Goal: Task Accomplishment & Management: Manage account settings

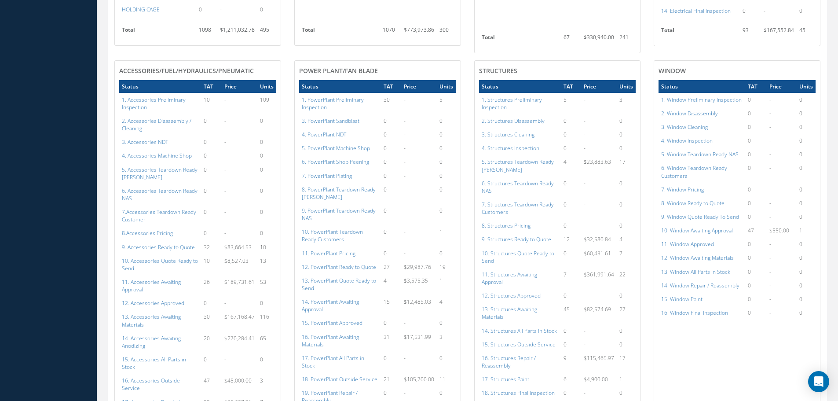
scroll to position [484, 0]
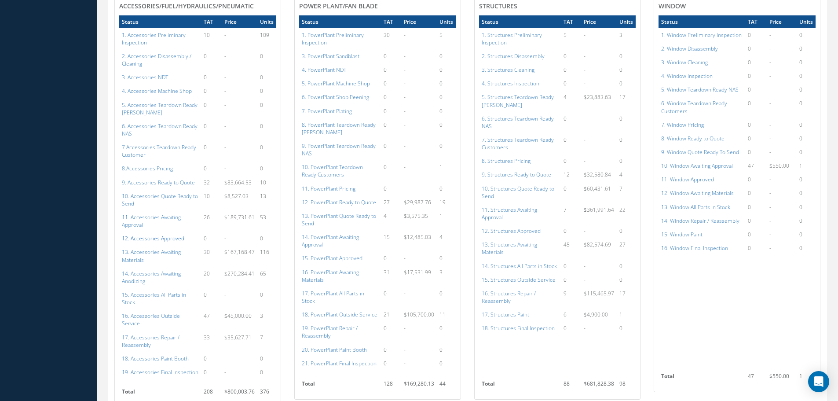
click at [138, 235] on a=112&excludeInternalCustomer=false&excludeInvoicedOrClosed=true&shop_id=14&filtersHidded"] "12. Accessories Approved" at bounding box center [153, 238] width 62 height 7
click at [336, 254] on a=134&excludeInternalCustomer=false&excludeInvoicedOrClosed=true&shop_id=15&filtersHidded"] "15. PowerPlant Approved" at bounding box center [332, 257] width 61 height 7
click at [162, 235] on a=112&excludeInternalCustomer=false&excludeInvoicedOrClosed=true&shop_id=14&filtersHidded"] "12. Accessories Approved" at bounding box center [153, 238] width 62 height 7
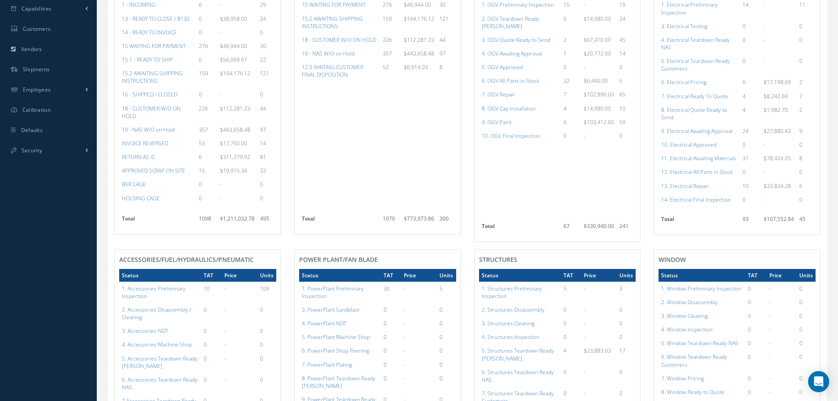
scroll to position [159, 0]
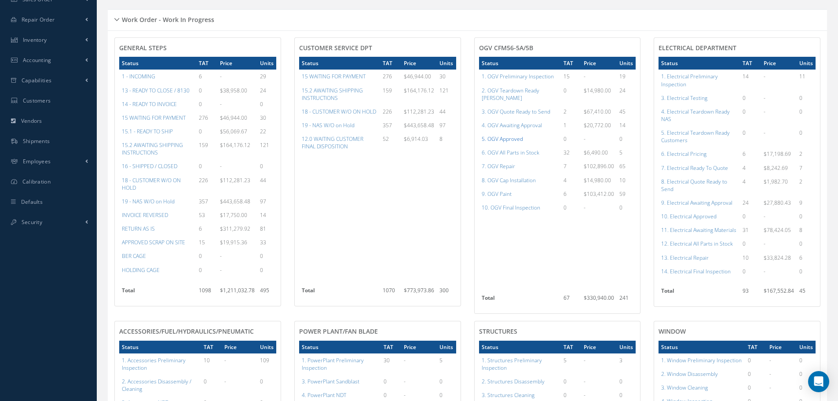
click at [508, 135] on a=78&excludeInternalCustomer=false&excludeInvoicedOrClosed=true&shop_id=15&filtersHidded"] "5. OGV Approved" at bounding box center [502, 138] width 41 height 7
click at [694, 218] on a=96&excludeInternalCustomer=false&excludeInvoicedOrClosed=true&shop_id=13&filtersHidded"] "10. Electrical Approved" at bounding box center [688, 216] width 55 height 7
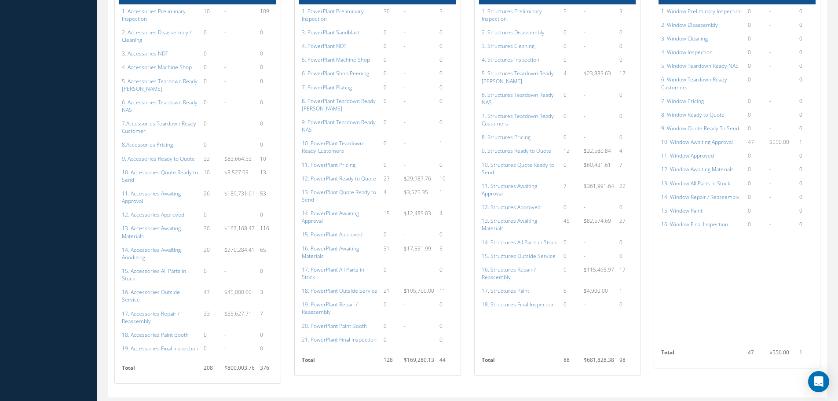
scroll to position [511, 0]
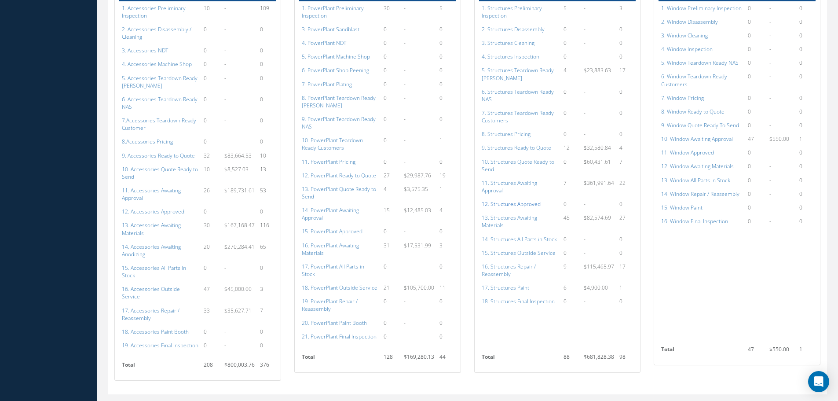
click at [511, 200] on a=152&excludeInternalCustomer=false&excludeInvoicedOrClosed=true&shop_id=3&filtersHidded"] "12. Structures Approved" at bounding box center [511, 203] width 59 height 7
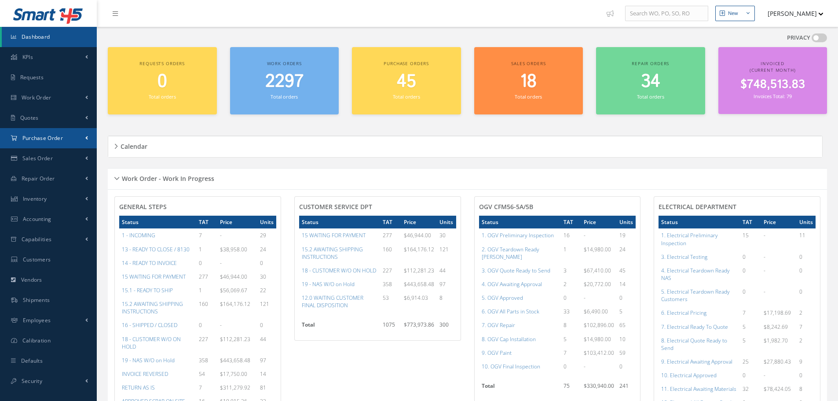
click at [56, 141] on span "Purchase Order" at bounding box center [42, 137] width 40 height 7
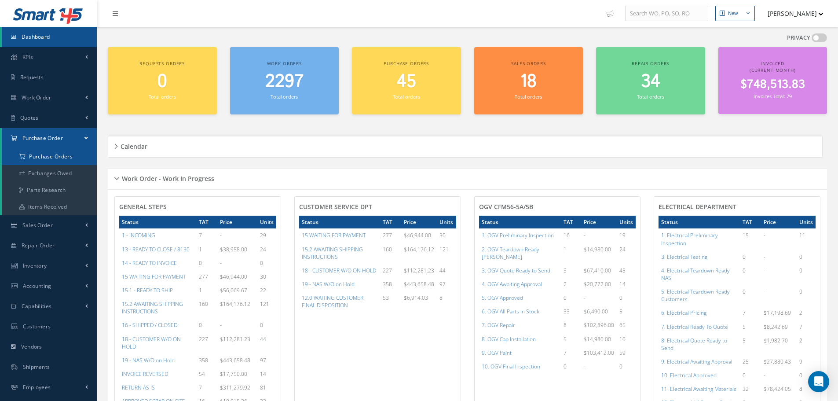
click at [49, 154] on a=1&status_id=2&status_id=3&status_id=5&collapsedFilters"] "Purchase Orders" at bounding box center [49, 156] width 95 height 17
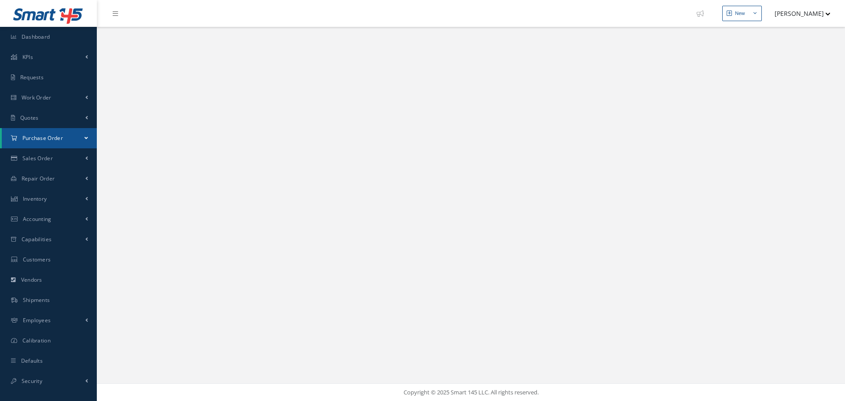
select select "25"
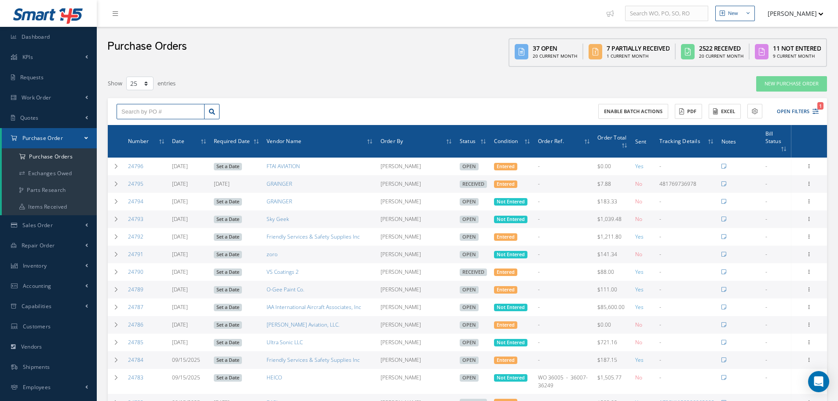
click at [120, 108] on input "text" at bounding box center [161, 112] width 88 height 16
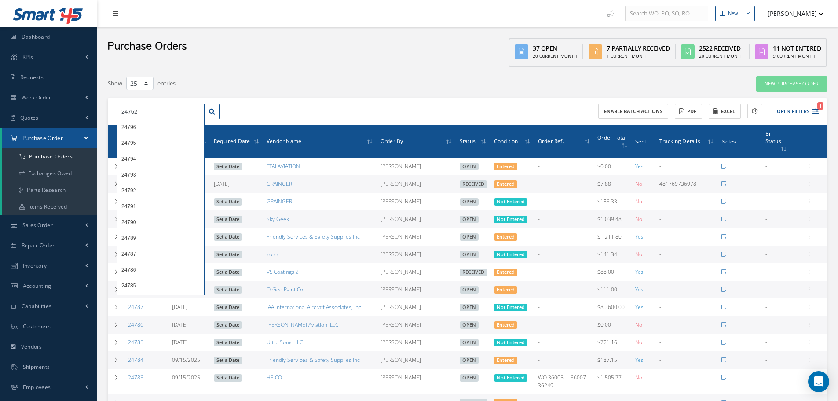
type input "24762"
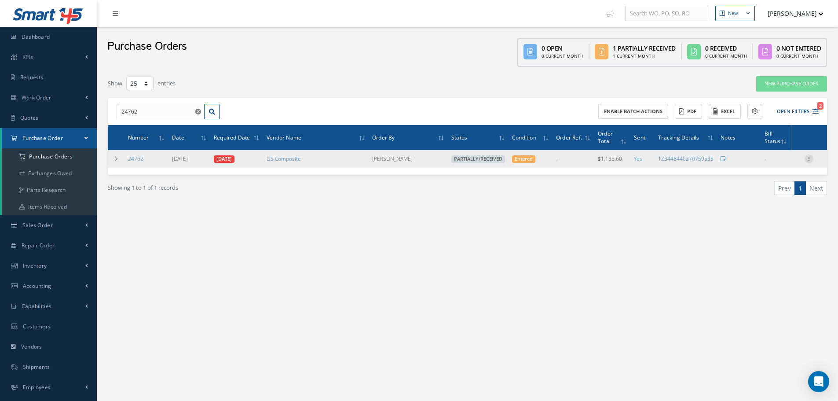
click at [809, 161] on icon at bounding box center [809, 157] width 9 height 7
click at [779, 163] on link "Receive" at bounding box center [769, 164] width 70 height 11
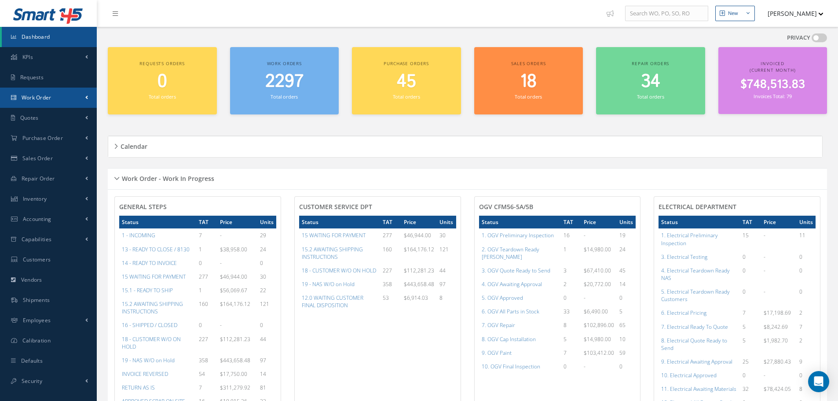
click at [30, 98] on span "Work Order" at bounding box center [37, 97] width 30 height 7
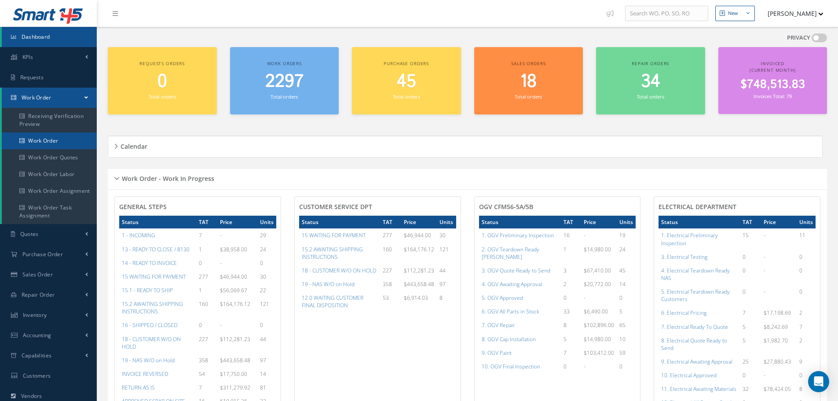
click at [39, 140] on link "Work Order" at bounding box center [49, 140] width 95 height 17
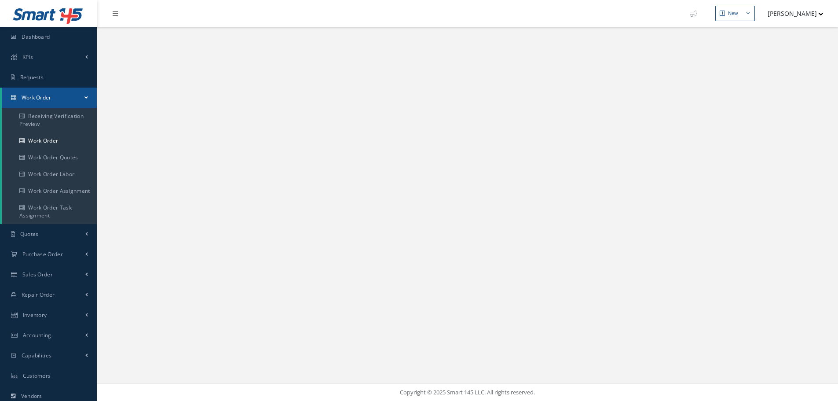
select select "25"
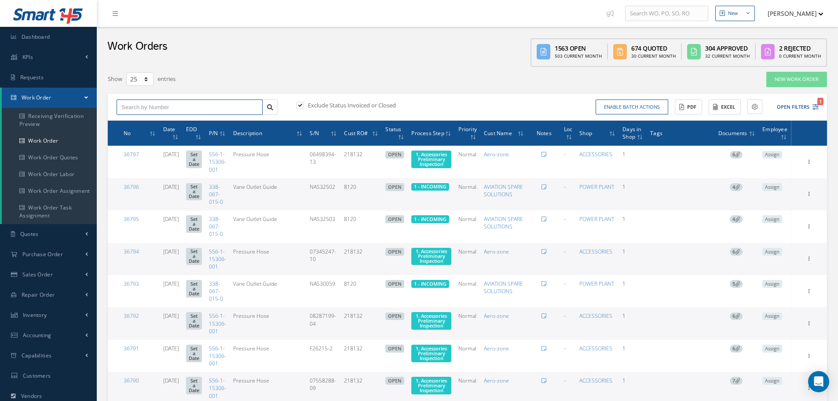
click at [123, 106] on input "text" at bounding box center [190, 107] width 146 height 16
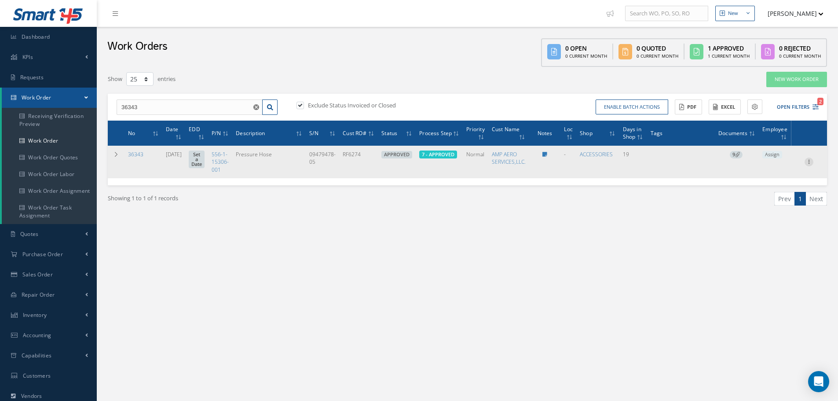
click at [811, 161] on icon at bounding box center [809, 161] width 9 height 7
click at [762, 191] on link "Part Issue" at bounding box center [769, 189] width 70 height 11
click at [451, 155] on span "7 - APPROVED" at bounding box center [438, 154] width 33 height 7
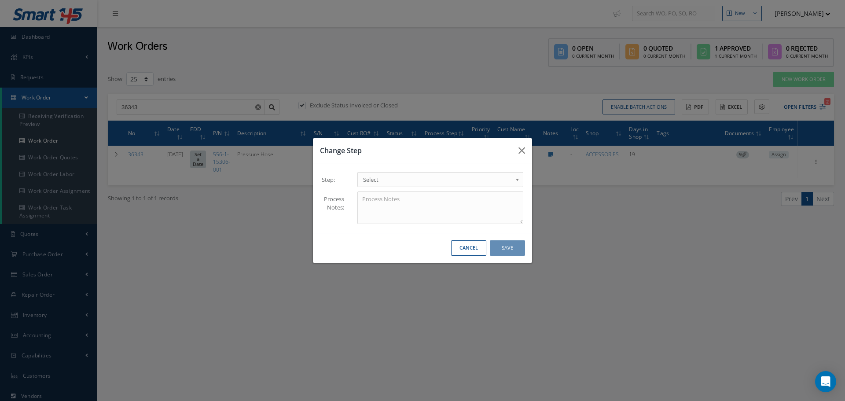
click at [518, 180] on b at bounding box center [519, 182] width 8 height 14
click at [509, 248] on button "Save" at bounding box center [507, 247] width 35 height 15
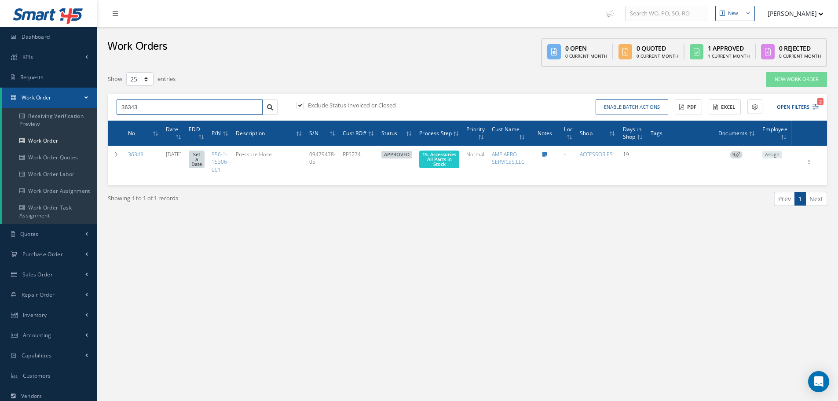
click at [146, 109] on input "36343" at bounding box center [190, 107] width 146 height 16
type input "3"
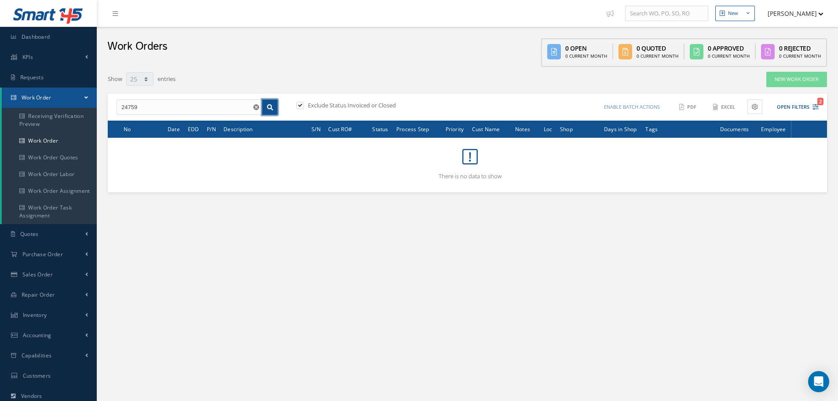
click at [270, 108] on icon at bounding box center [270, 107] width 6 height 6
click at [174, 102] on input "24759" at bounding box center [190, 107] width 146 height 16
type input "2"
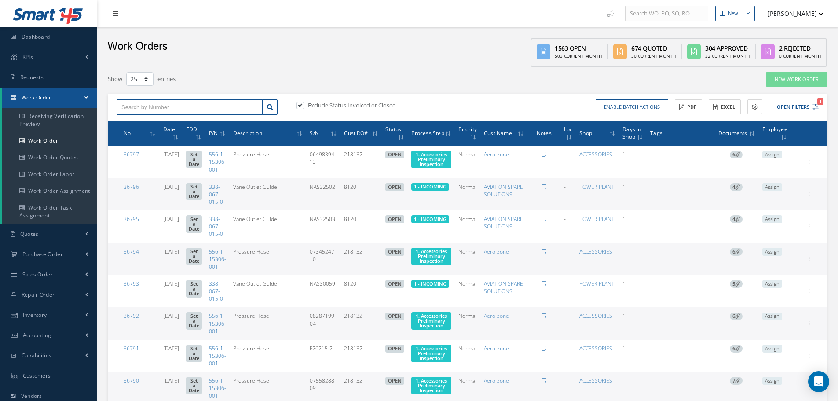
click at [188, 108] on input "text" at bounding box center [190, 107] width 146 height 16
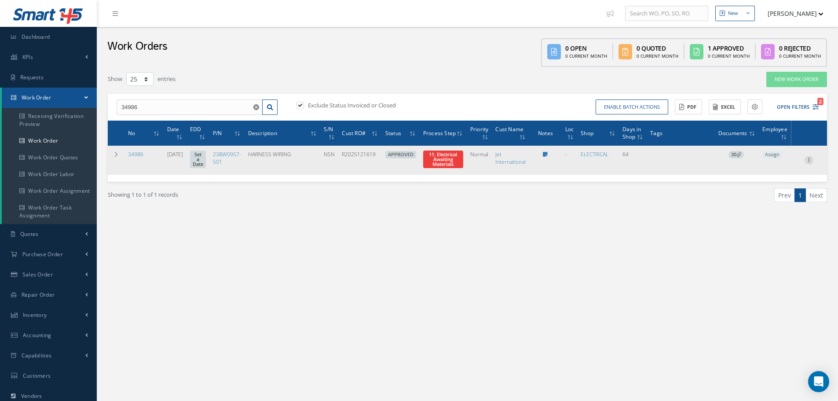
click at [808, 161] on icon at bounding box center [809, 159] width 9 height 7
click at [765, 188] on link "Part Issue" at bounding box center [769, 188] width 70 height 11
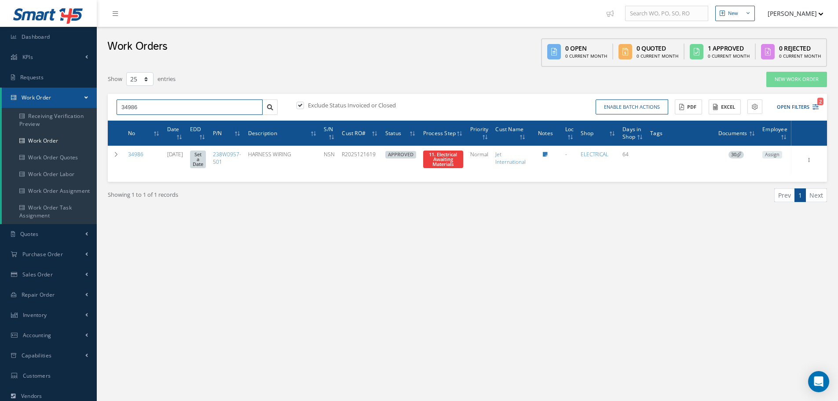
click at [156, 105] on input "34986" at bounding box center [190, 107] width 146 height 16
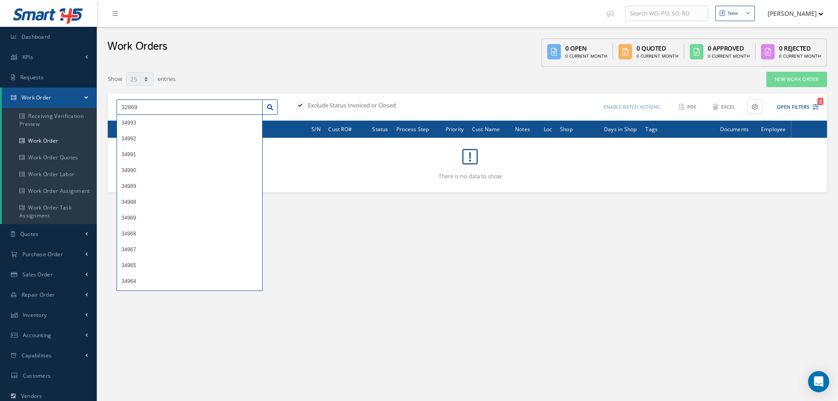
type input "32869"
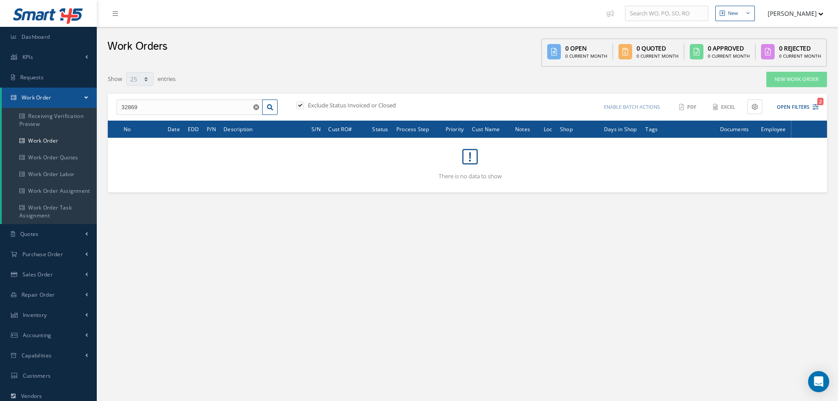
click at [304, 104] on label at bounding box center [305, 105] width 2 height 8
click at [302, 104] on input "checkbox" at bounding box center [300, 106] width 6 height 6
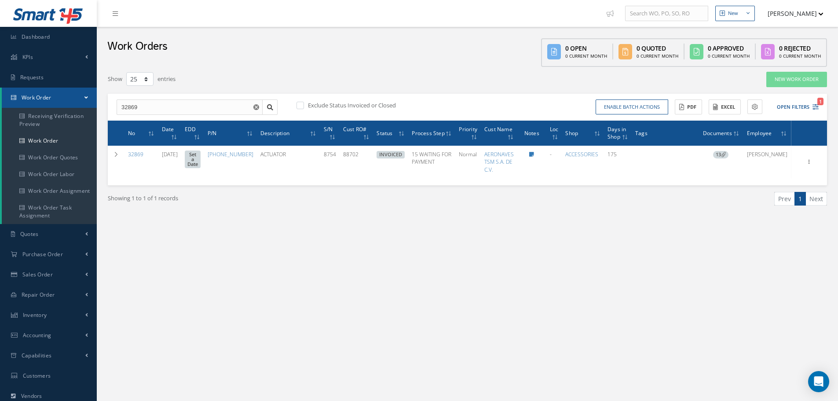
click at [304, 106] on label at bounding box center [305, 105] width 2 height 8
click at [299, 106] on input "checkbox" at bounding box center [300, 106] width 6 height 6
checkbox input "true"
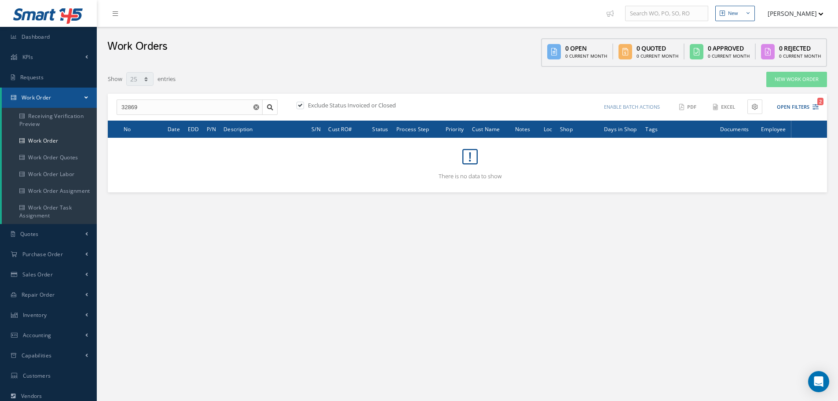
click at [173, 97] on div "32869 No Match Found Exclude Status Invoiced or Closed Enable batch actions Upd…" at bounding box center [468, 107] width 720 height 27
click at [154, 105] on input "32869" at bounding box center [190, 107] width 146 height 16
type input "34986"
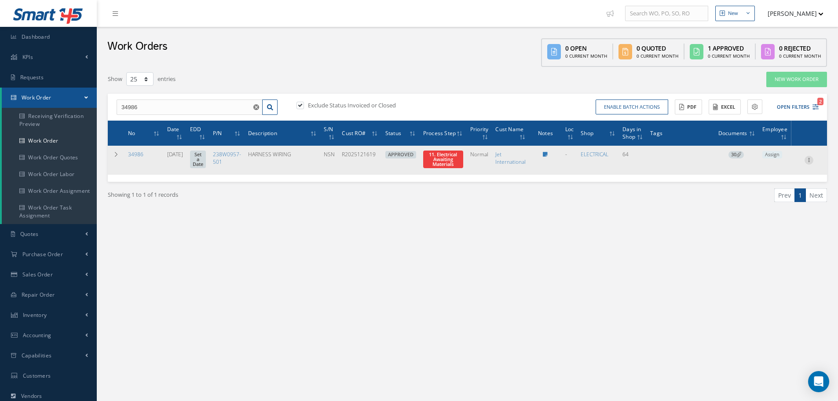
click at [809, 161] on icon at bounding box center [809, 159] width 9 height 7
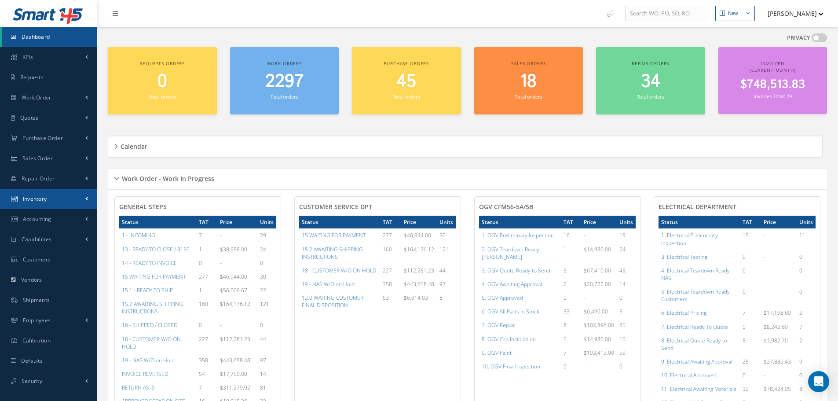
click at [42, 197] on span "Inventory" at bounding box center [35, 198] width 24 height 7
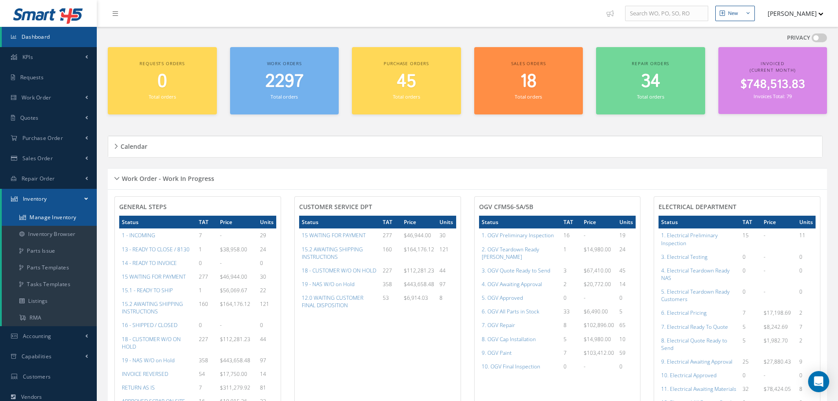
click at [45, 217] on link "Manage Inventory" at bounding box center [49, 217] width 95 height 17
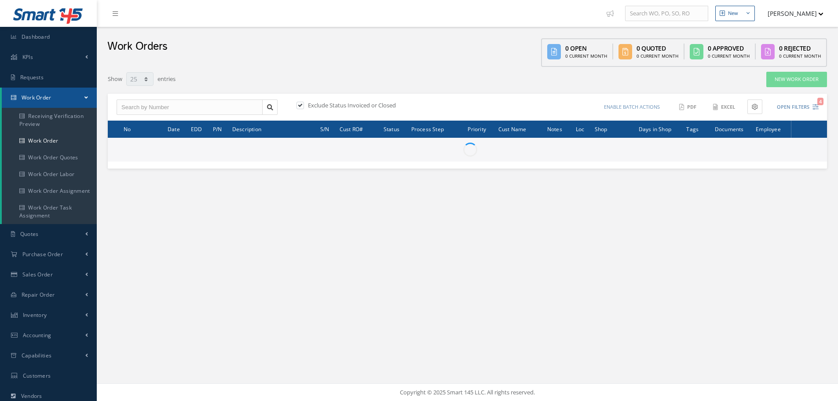
select select "25"
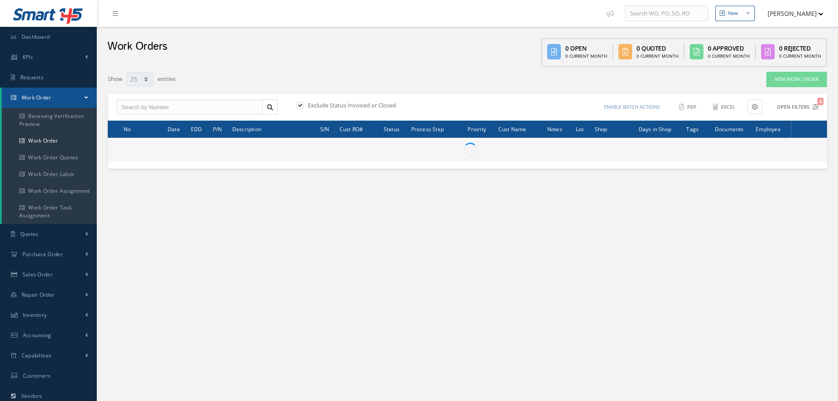
type input "All Work Request"
type input "All Work Performed"
type input "All Status"
type input "WO Part Status"
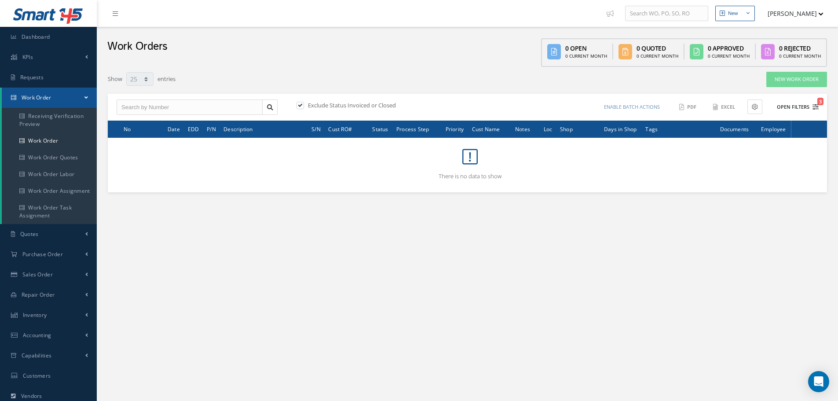
click at [789, 107] on button "Open Filters 3" at bounding box center [794, 107] width 50 height 15
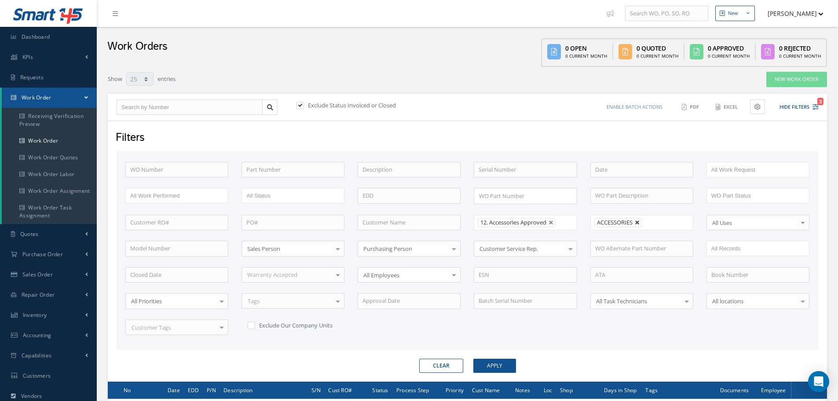
click at [639, 221] on link at bounding box center [637, 222] width 5 height 5
type input "All Shops"
click at [498, 366] on button "Apply" at bounding box center [495, 366] width 43 height 14
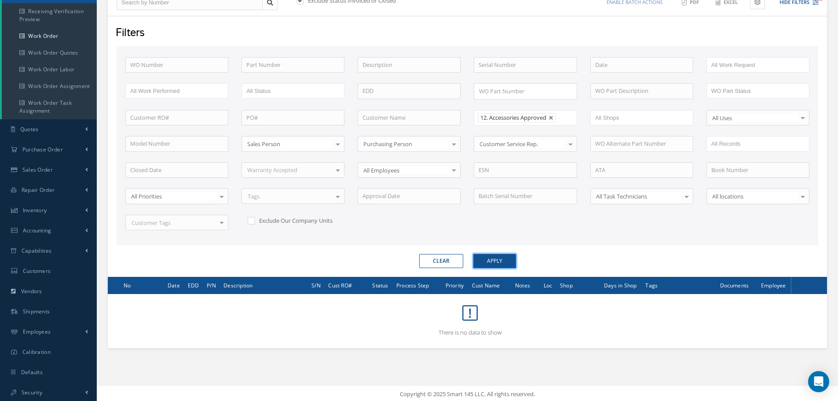
scroll to position [107, 0]
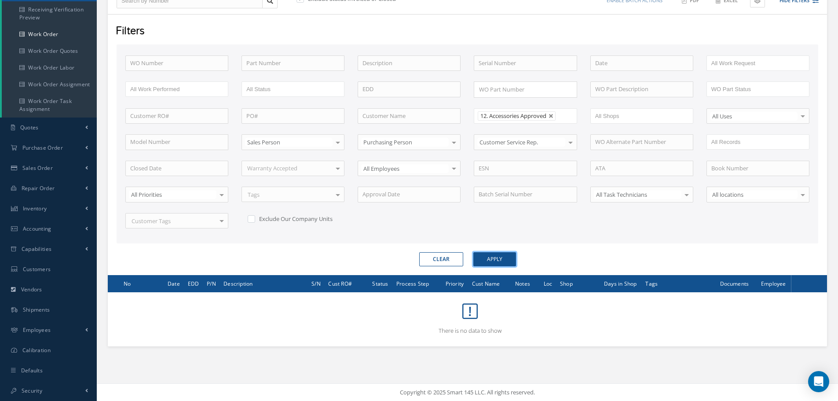
click at [500, 261] on button "Apply" at bounding box center [495, 259] width 43 height 14
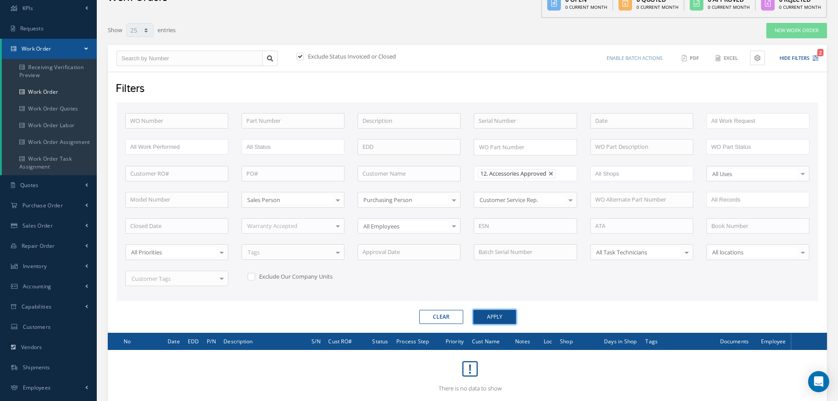
scroll to position [0, 0]
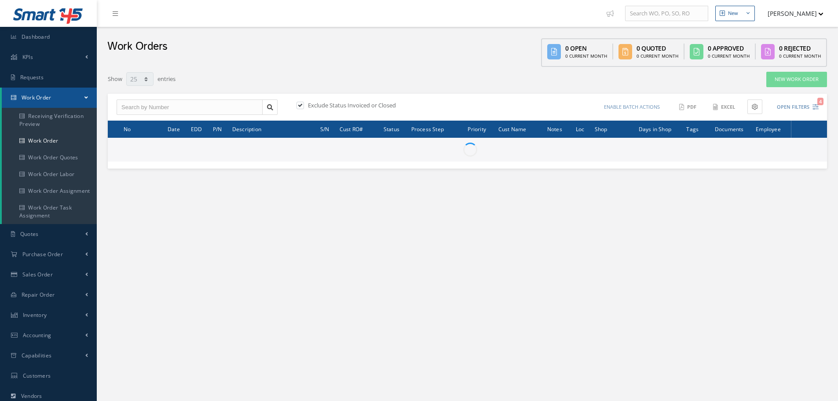
select select "25"
type input "All Work Request"
type input "All Work Performed"
type input "All Status"
type input "WO Part Status"
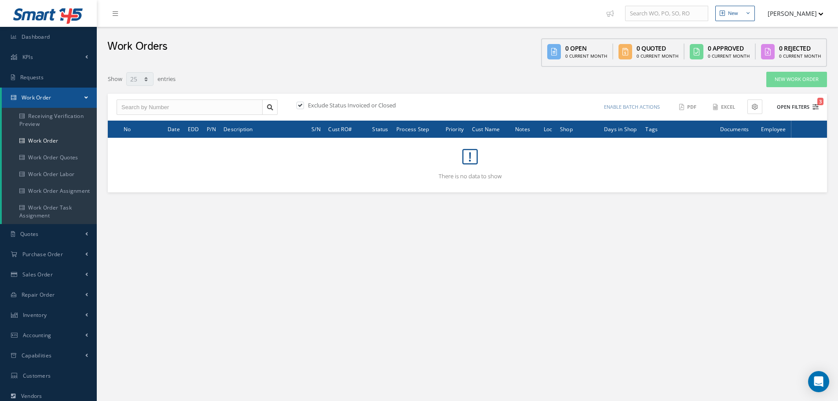
click at [794, 107] on button "Open Filters 3" at bounding box center [794, 107] width 50 height 15
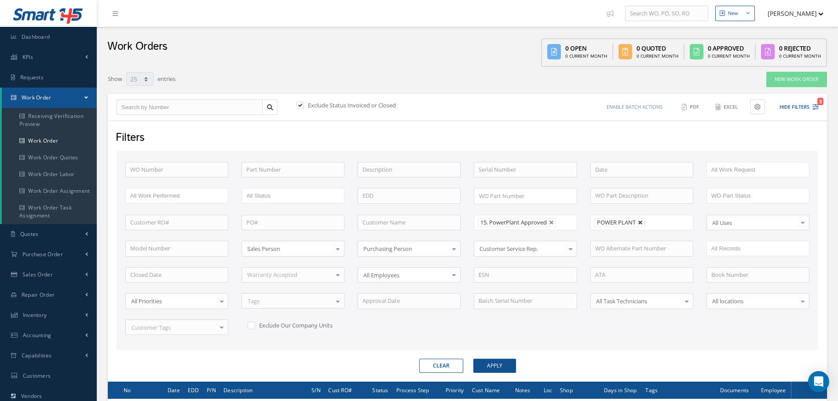
click at [640, 222] on link at bounding box center [640, 222] width 5 height 5
type input "All Shops"
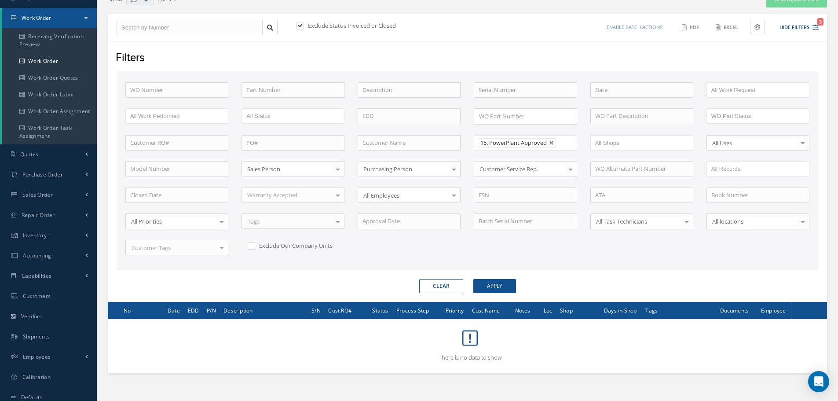
scroll to position [107, 0]
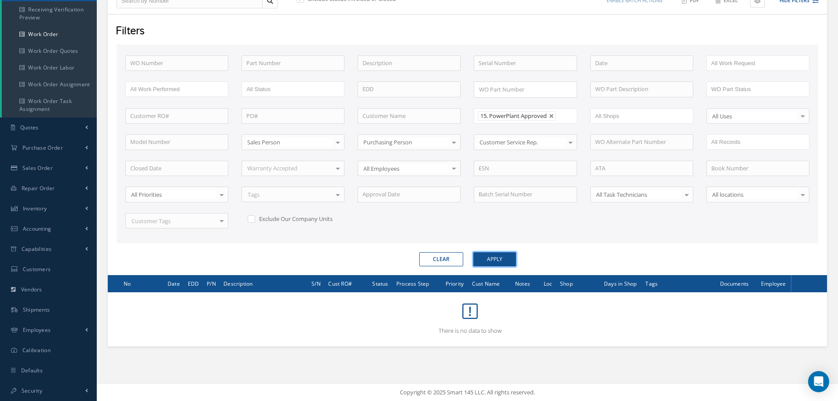
click at [492, 260] on button "Apply" at bounding box center [495, 259] width 43 height 14
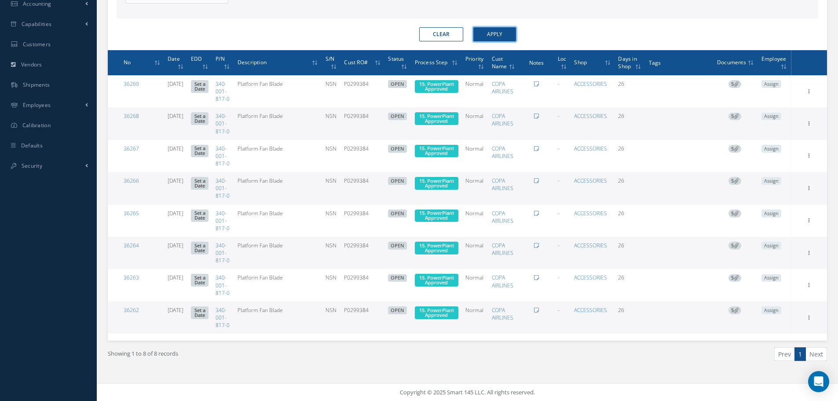
scroll to position [392, 0]
click at [812, 184] on icon at bounding box center [809, 187] width 9 height 7
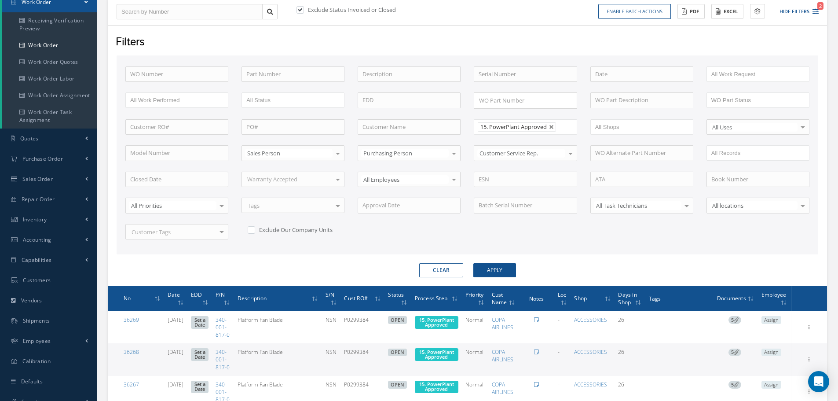
scroll to position [0, 0]
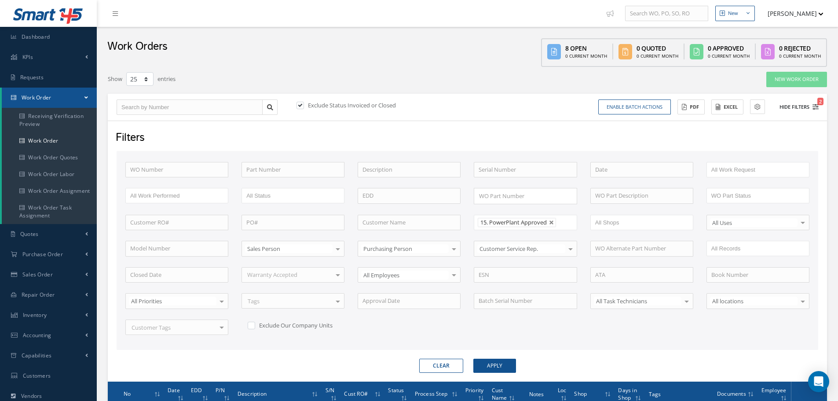
click at [794, 105] on button "Hide Filters 2" at bounding box center [795, 107] width 47 height 15
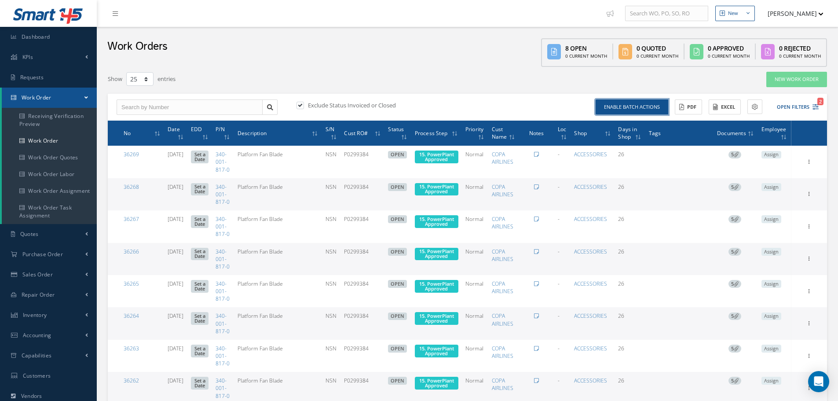
drag, startPoint x: 643, startPoint y: 104, endPoint x: 646, endPoint y: 109, distance: 5.5
click at [645, 108] on button "Enable batch actions" at bounding box center [632, 106] width 73 height 15
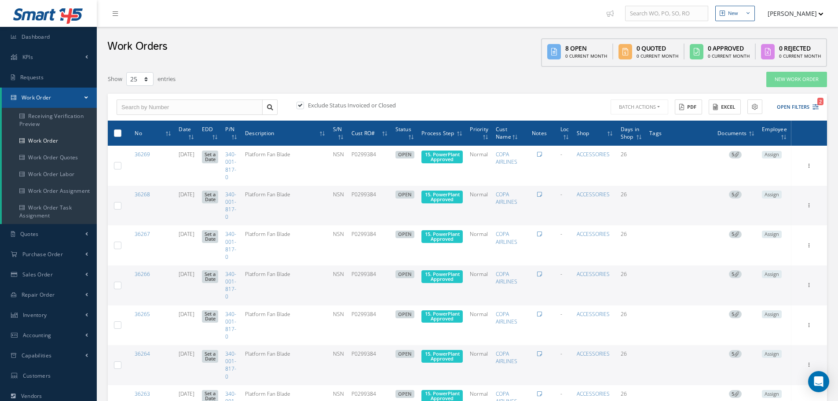
click at [121, 135] on label at bounding box center [121, 132] width 0 height 7
click at [119, 135] on input "checkbox" at bounding box center [118, 134] width 6 height 6
checkbox input "true"
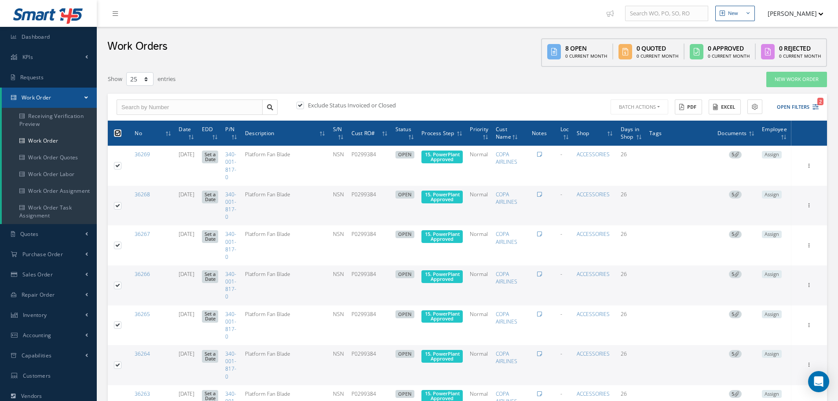
checkbox input "true"
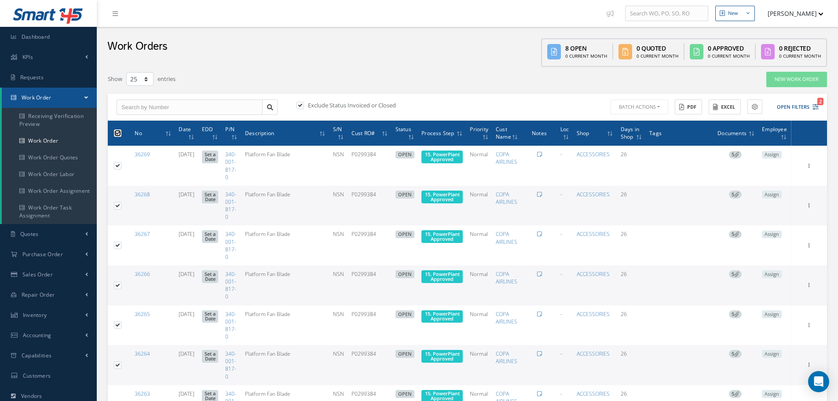
checkbox input "true"
click at [659, 107] on button "Batch Actions" at bounding box center [638, 106] width 59 height 15
click at [653, 119] on link "Update Work Orders" at bounding box center [644, 122] width 70 height 12
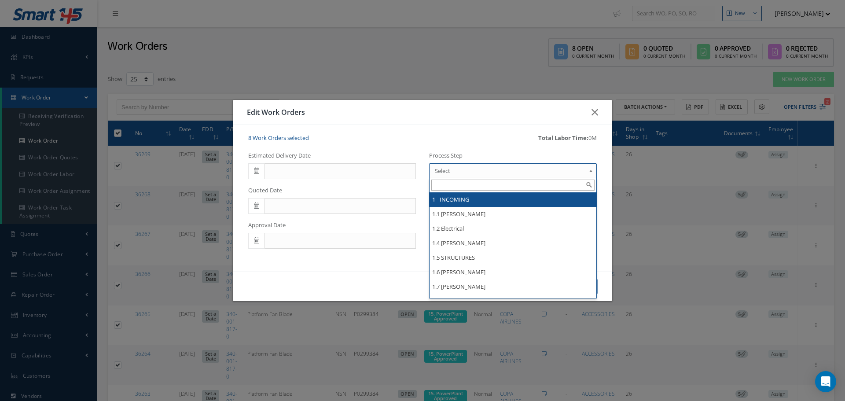
click at [591, 169] on b at bounding box center [592, 173] width 8 height 14
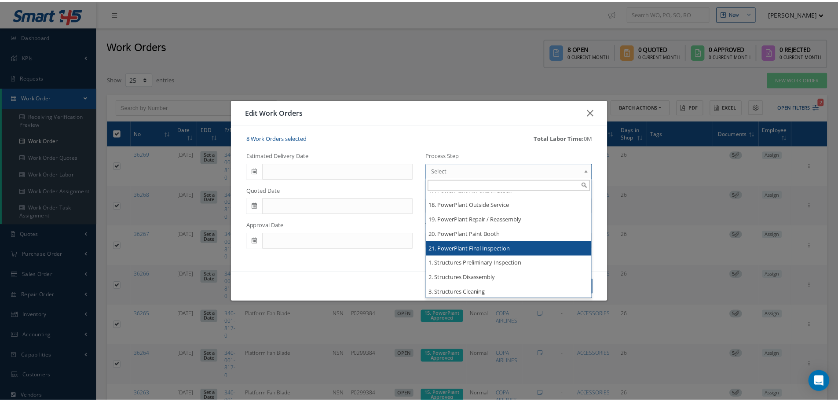
scroll to position [1490, 0]
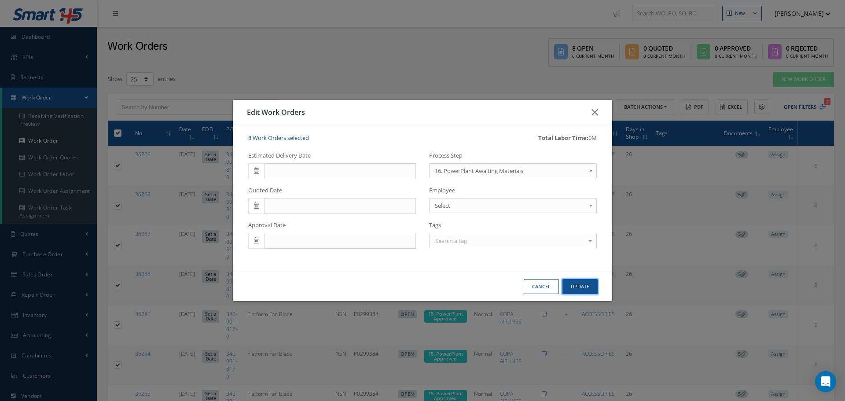
click at [580, 286] on button "Update" at bounding box center [579, 286] width 35 height 15
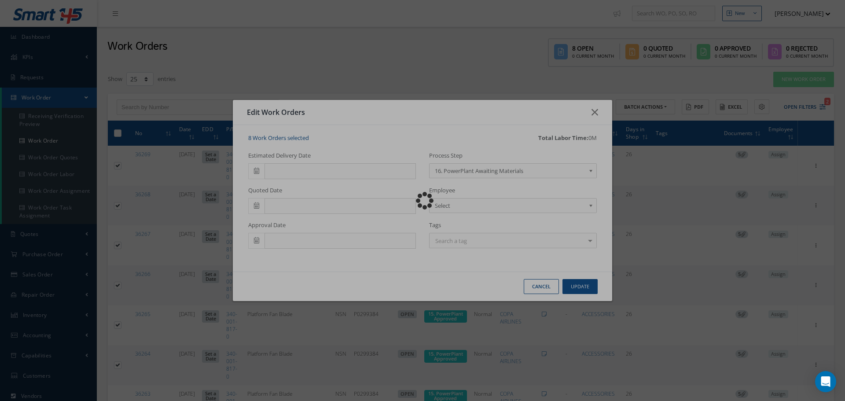
checkbox input "false"
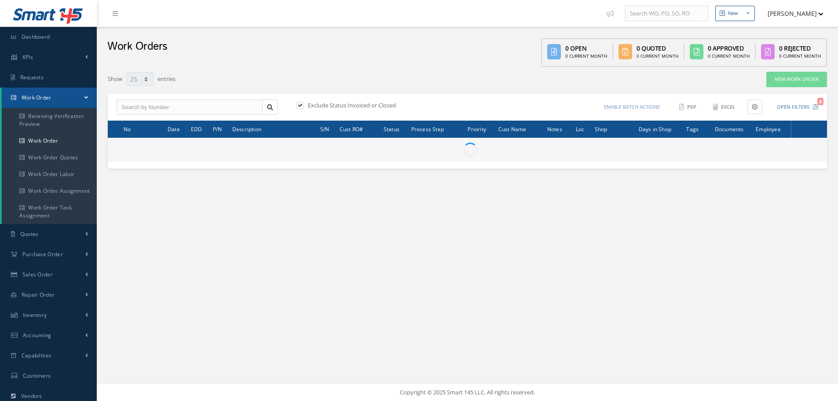
select select "25"
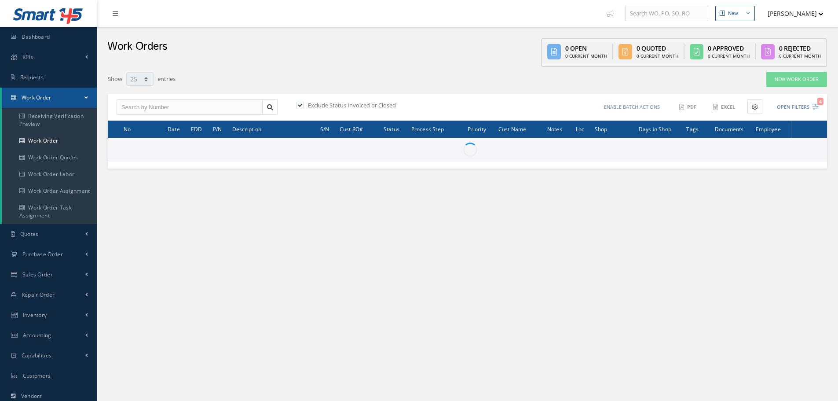
type input "All Work Request"
type input "All Work Performed"
type input "All Status"
type input "WO Part Status"
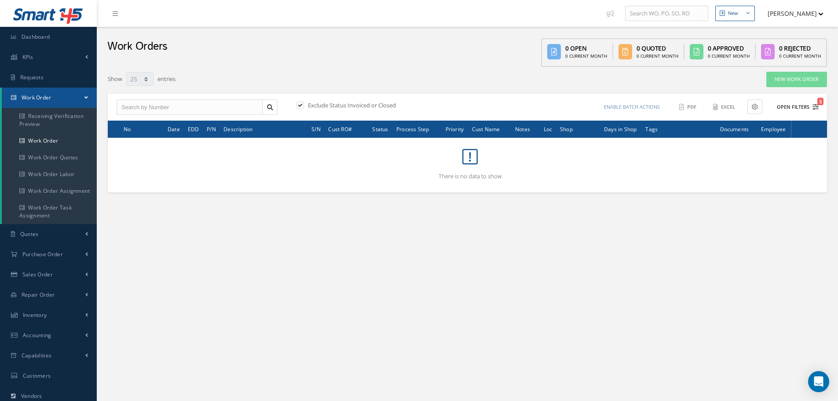
click at [802, 107] on button "Open Filters 3" at bounding box center [794, 107] width 50 height 15
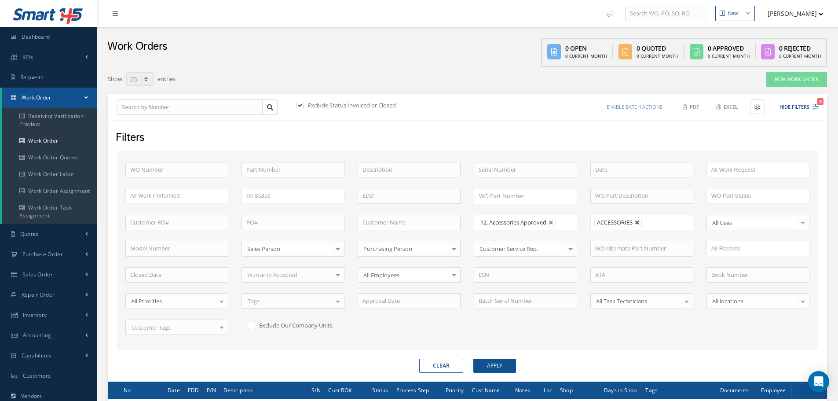
click at [639, 222] on link at bounding box center [637, 222] width 5 height 5
type input "All Shops"
click at [495, 361] on button "Apply" at bounding box center [495, 366] width 43 height 14
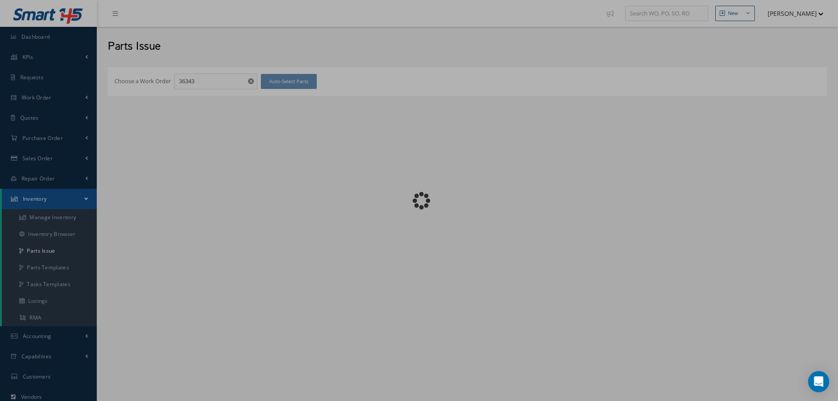
checkbox input "false"
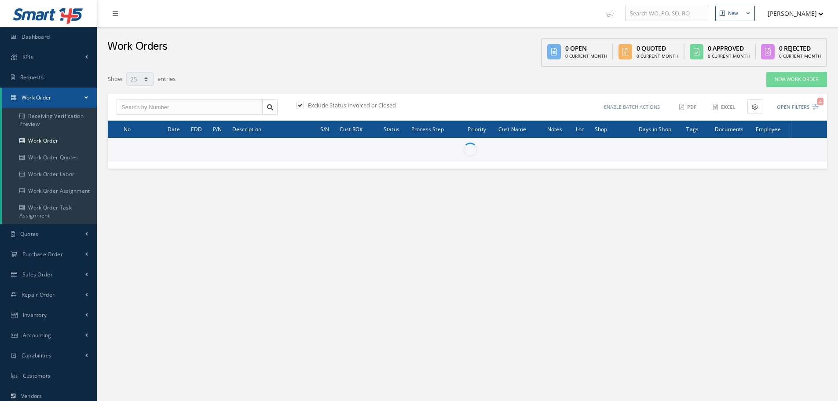
select select "25"
type input "All Work Request"
type input "All Work Performed"
type input "All Status"
type input "WO Part Status"
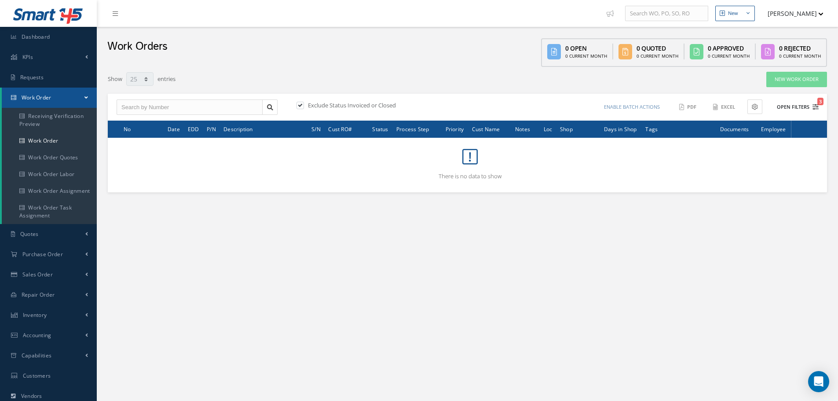
click at [782, 106] on button "Open Filters 3" at bounding box center [794, 107] width 50 height 15
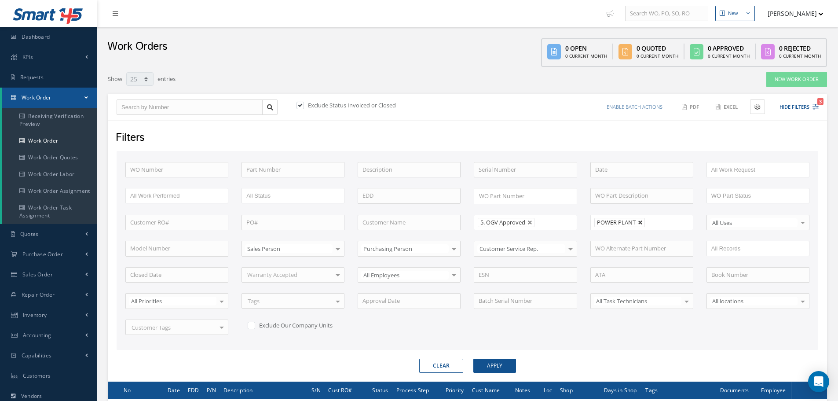
click at [641, 223] on link at bounding box center [640, 222] width 5 height 5
type input "All Shops"
click at [498, 365] on button "Apply" at bounding box center [495, 366] width 43 height 14
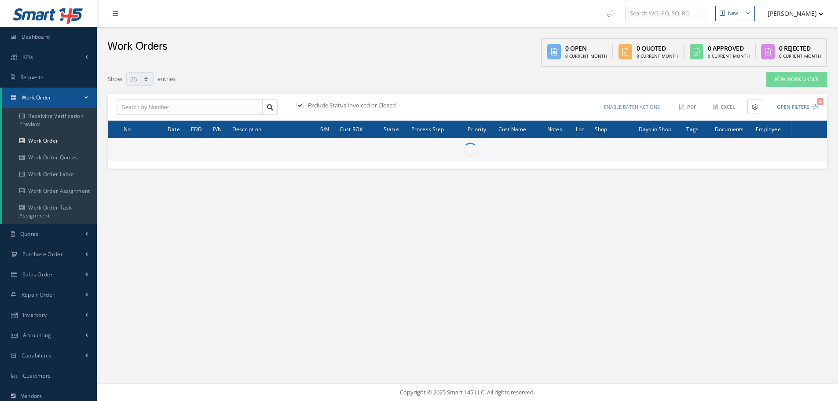
select select "25"
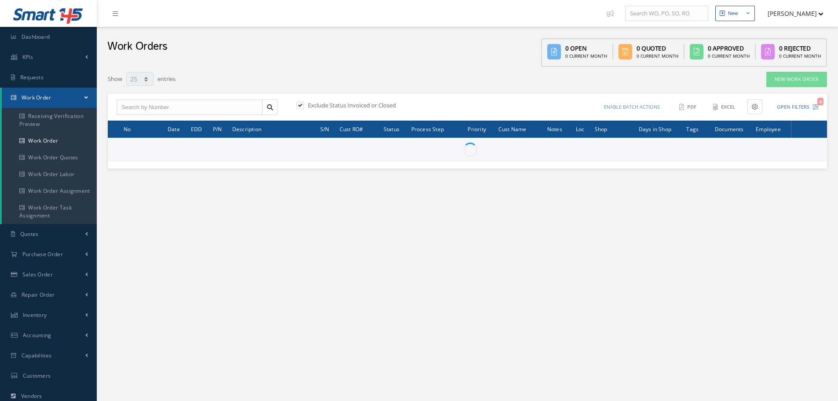
type input "All Work Request"
type input "All Work Performed"
type input "All Status"
type input "WO Part Status"
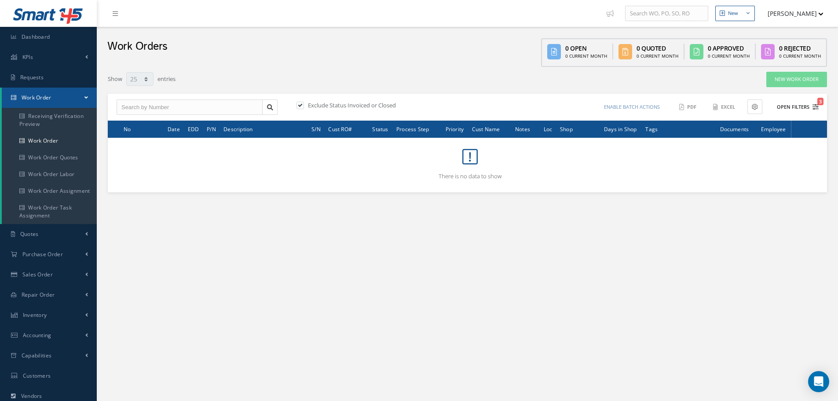
click at [790, 105] on button "Open Filters 3" at bounding box center [794, 107] width 50 height 15
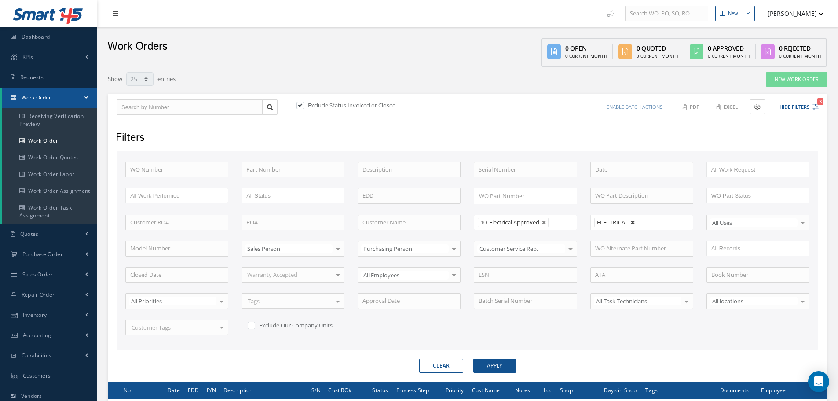
click at [634, 222] on link at bounding box center [633, 222] width 5 height 5
type input "All Shops"
click at [490, 366] on button "Apply" at bounding box center [495, 366] width 43 height 14
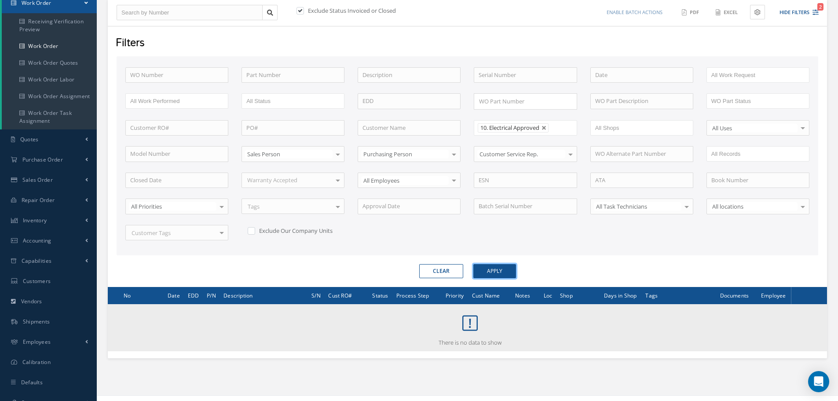
scroll to position [107, 0]
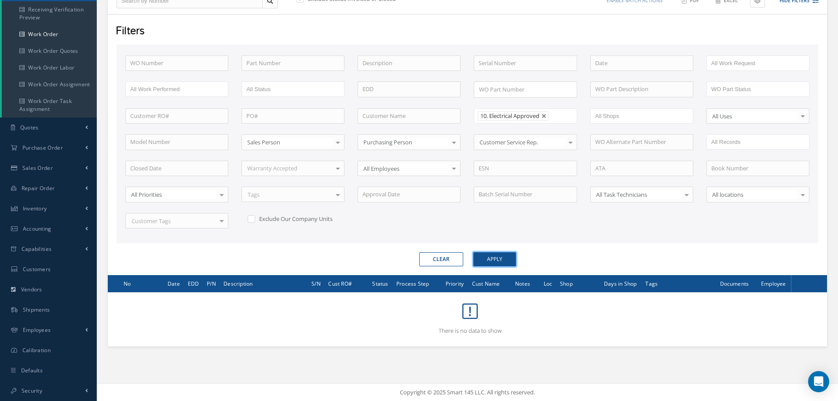
click at [501, 259] on button "Apply" at bounding box center [495, 259] width 43 height 14
click at [634, 117] on ul at bounding box center [642, 115] width 103 height 15
click at [546, 114] on link at bounding box center [544, 116] width 5 height 5
type input "All Proccess Step"
click at [493, 257] on button "Apply" at bounding box center [495, 259] width 43 height 14
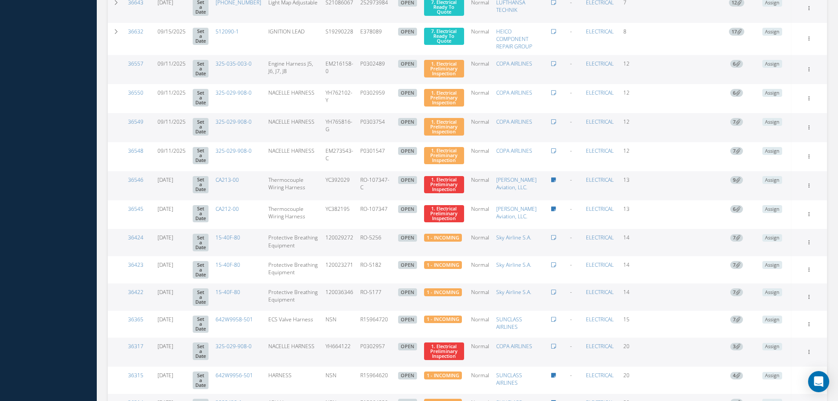
scroll to position [767, 0]
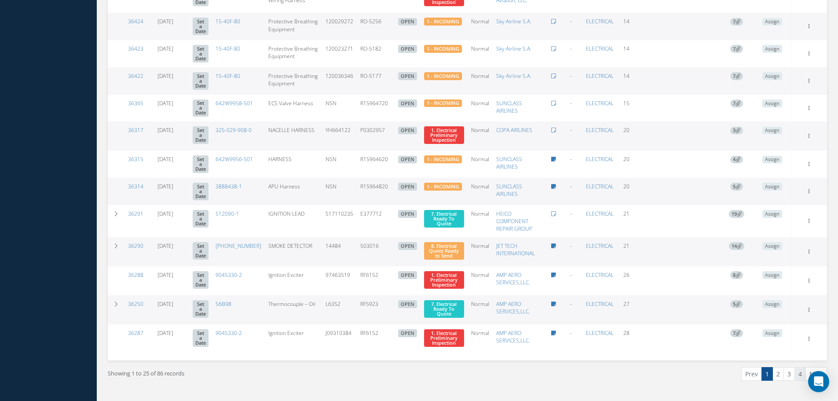
click at [801, 372] on link "4" at bounding box center [800, 374] width 11 height 14
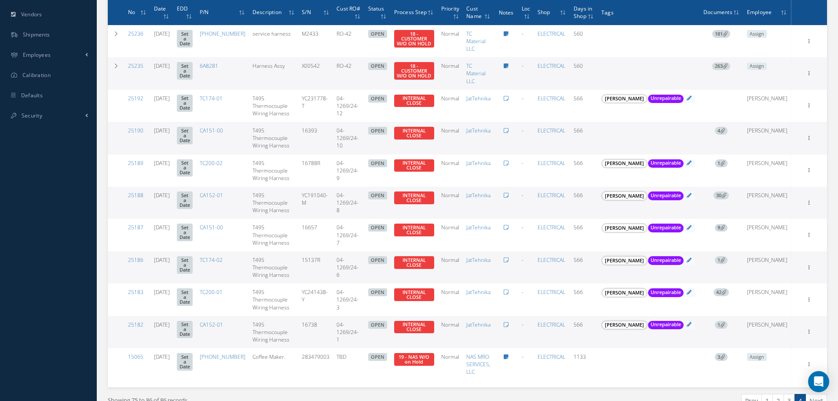
scroll to position [387, 0]
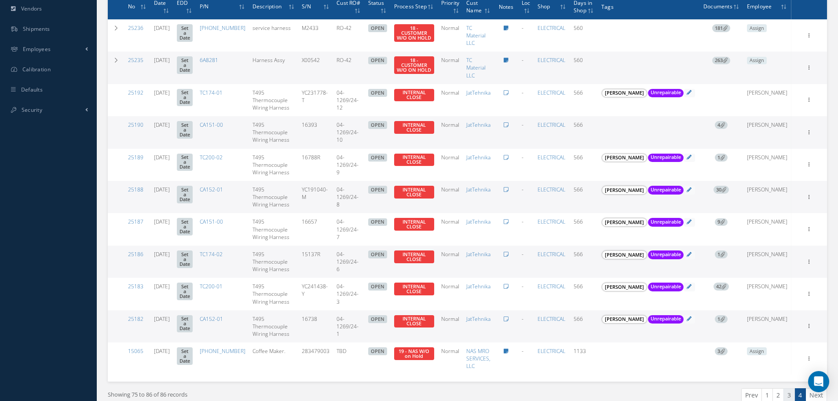
click at [786, 388] on link "3" at bounding box center [789, 395] width 11 height 14
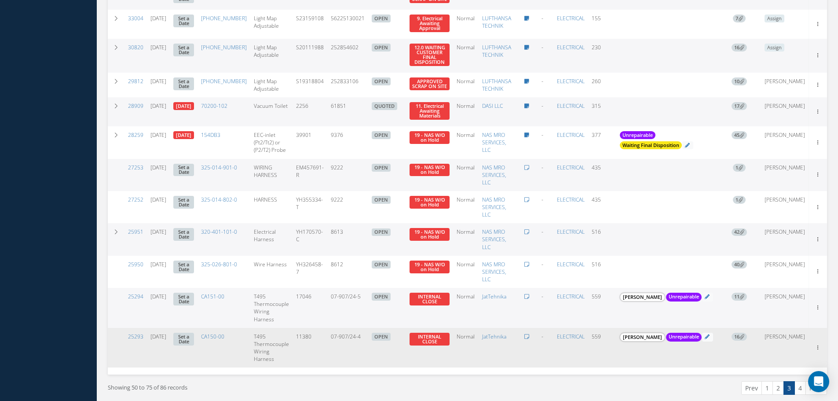
scroll to position [800, 0]
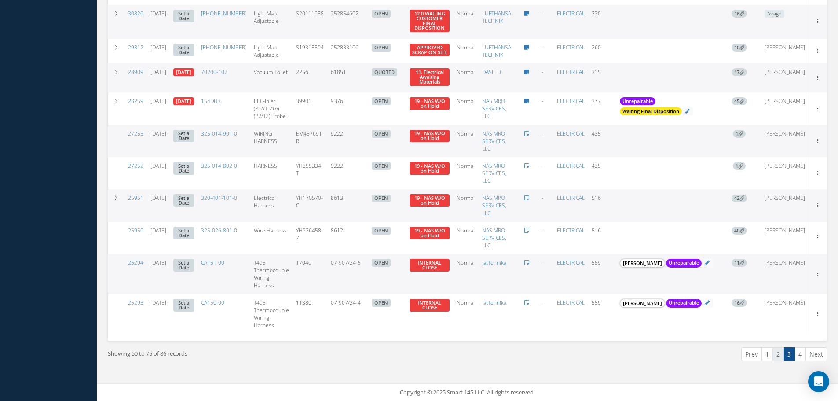
click at [778, 356] on link "2" at bounding box center [778, 354] width 11 height 14
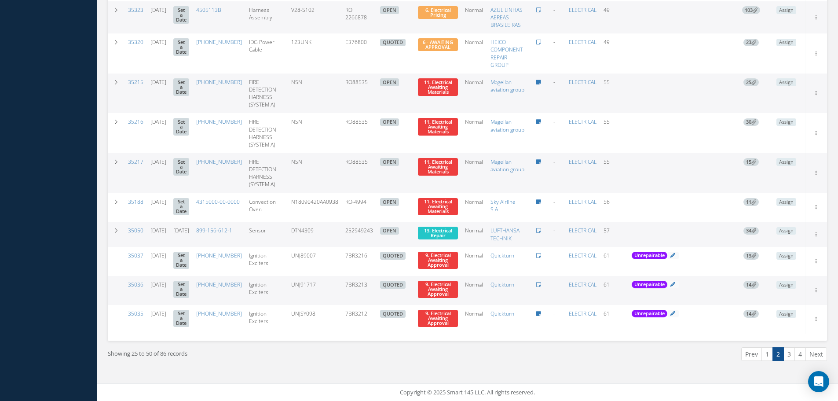
scroll to position [907, 0]
click at [769, 354] on link "1" at bounding box center [767, 354] width 11 height 14
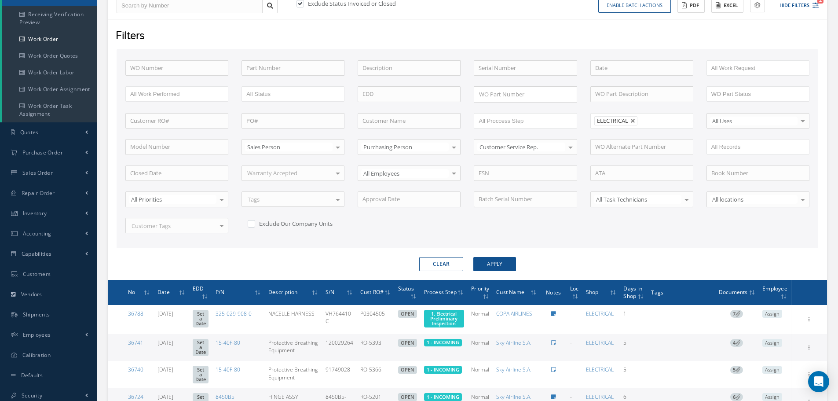
scroll to position [62, 0]
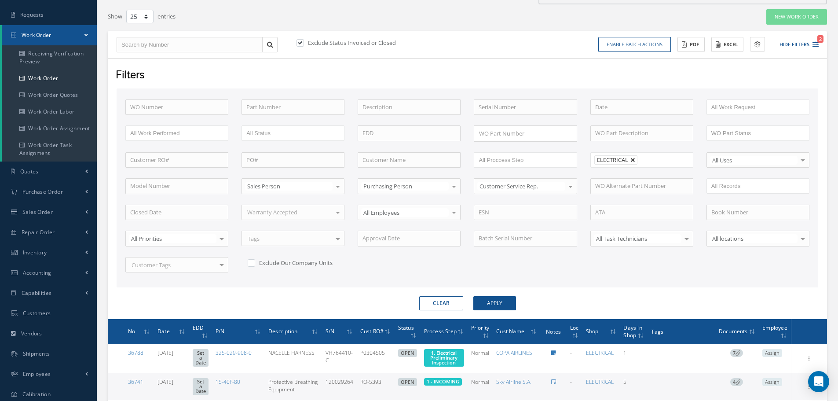
click at [634, 159] on link at bounding box center [633, 160] width 5 height 5
type input "All Shops"
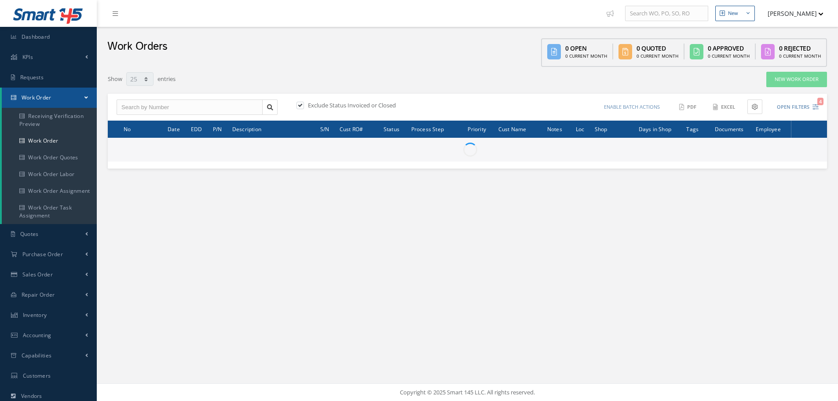
select select "25"
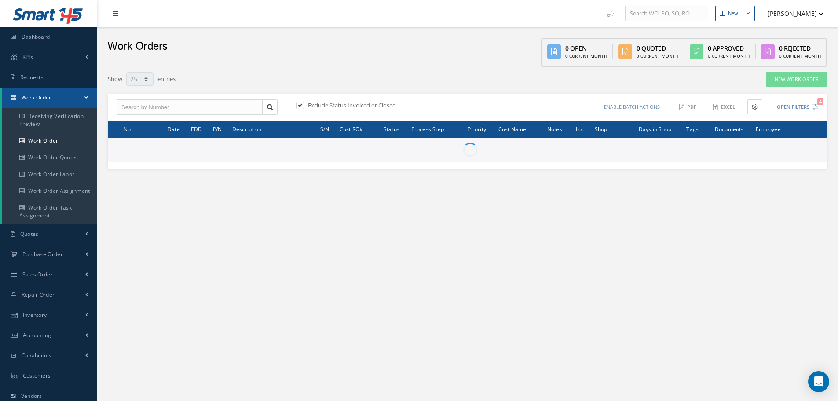
type input "All Work Request"
type input "All Work Performed"
type input "All Status"
type input "WO Part Status"
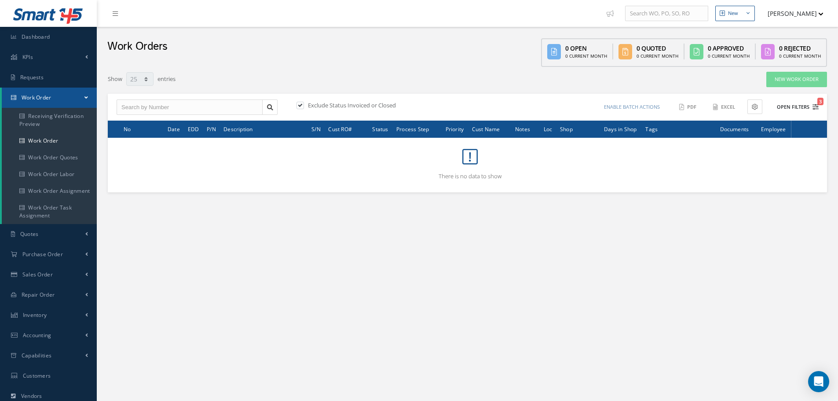
click at [804, 109] on button "Open Filters 3" at bounding box center [794, 107] width 50 height 15
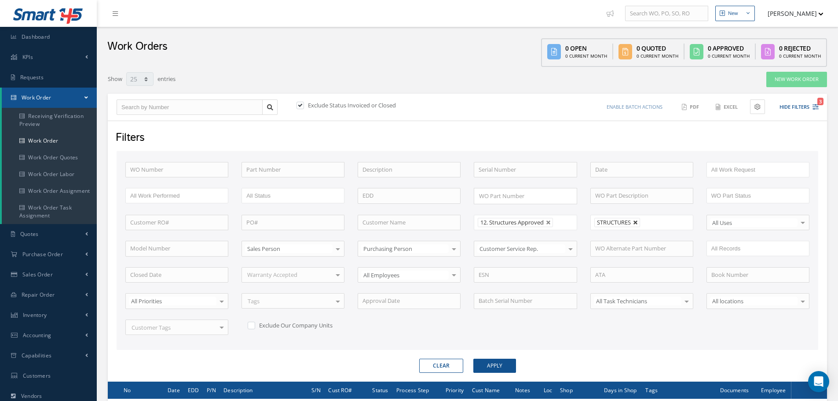
click at [637, 223] on link at bounding box center [635, 222] width 5 height 5
type input "All Shops"
click at [488, 369] on button "Apply" at bounding box center [495, 366] width 43 height 14
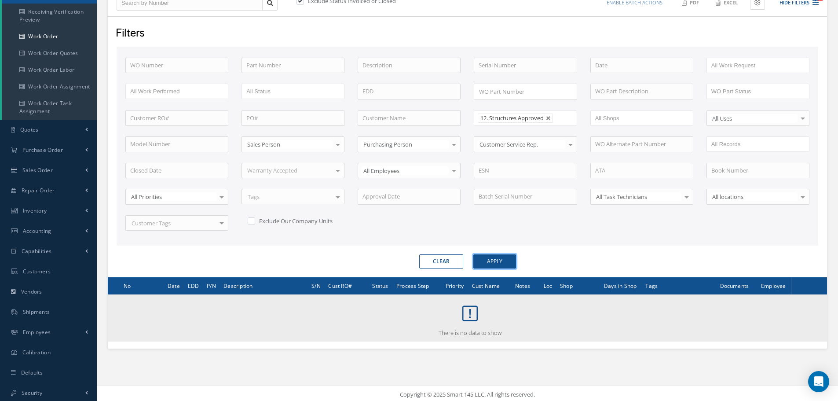
scroll to position [107, 0]
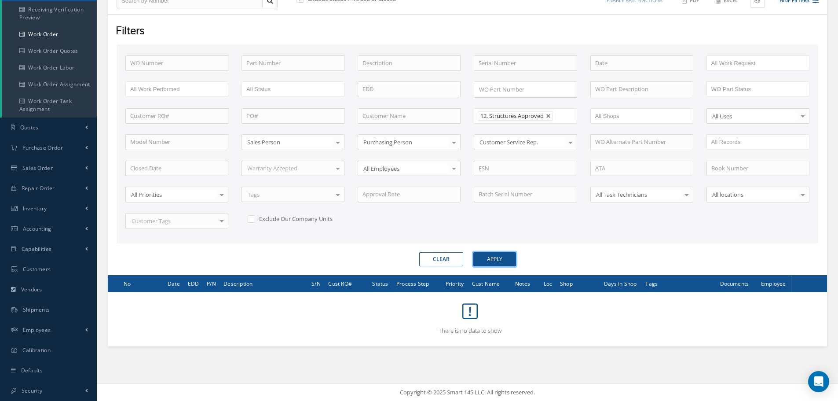
click at [502, 258] on button "Apply" at bounding box center [495, 259] width 43 height 14
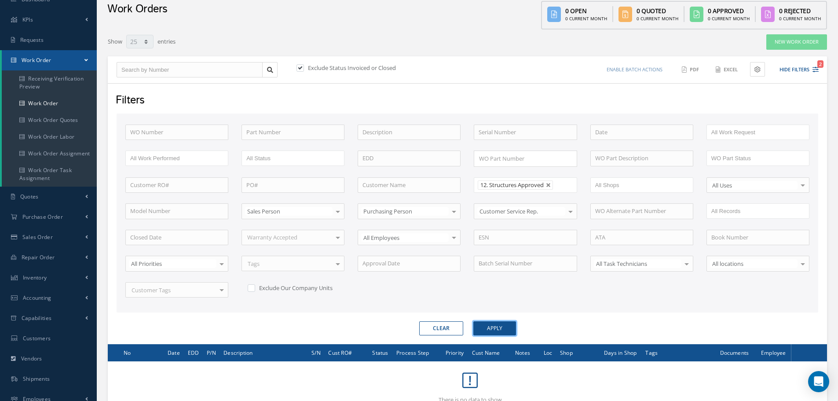
scroll to position [0, 0]
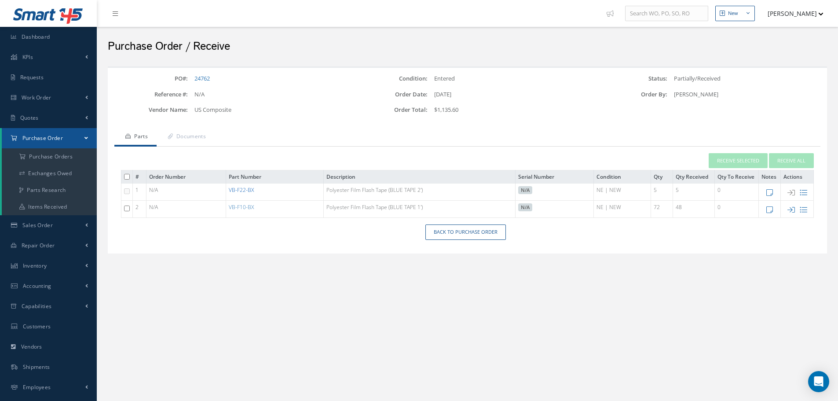
click at [250, 192] on link "VB-F22-BX" at bounding box center [241, 189] width 25 height 7
click at [240, 205] on link "VB-F10-BX" at bounding box center [241, 206] width 25 height 7
click at [242, 205] on link "VB-F10-BX" at bounding box center [241, 206] width 25 height 7
click at [247, 191] on link "VB-F22-BX" at bounding box center [241, 189] width 25 height 7
click at [475, 233] on link "Back to Purchase Order" at bounding box center [466, 231] width 81 height 15
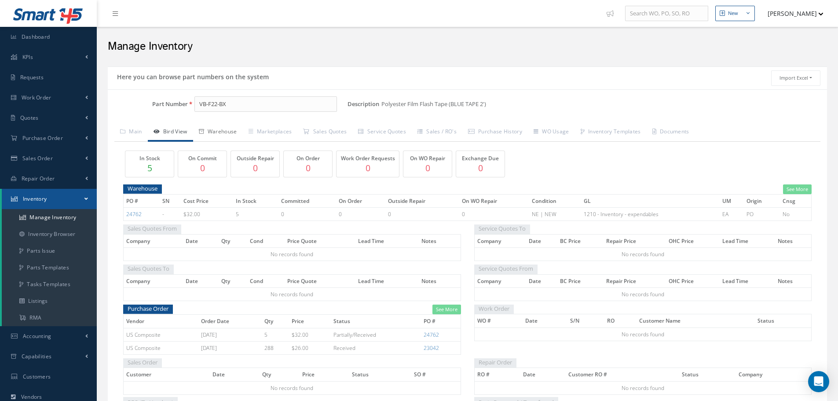
click at [219, 129] on link "Warehouse" at bounding box center [218, 132] width 50 height 18
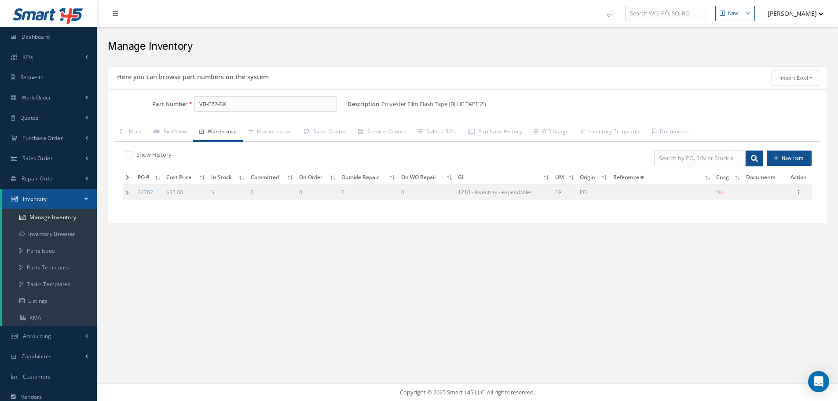
click at [132, 152] on label at bounding box center [133, 155] width 2 height 8
click at [127, 153] on input "checkbox" at bounding box center [128, 156] width 6 height 6
checkbox input "true"
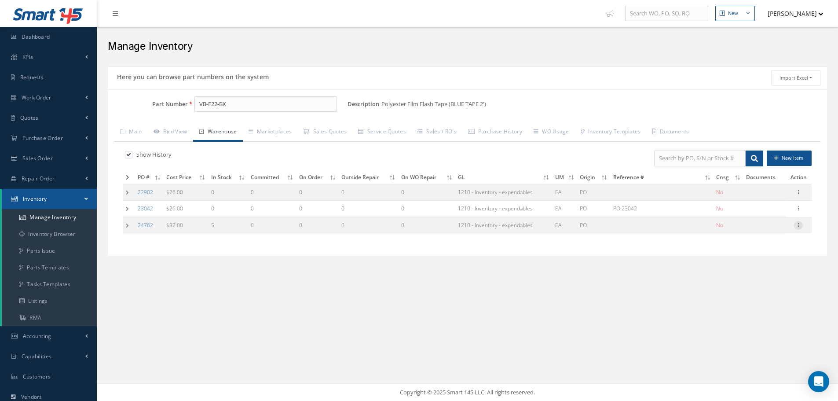
click at [800, 225] on icon at bounding box center [798, 224] width 9 height 7
drag, startPoint x: 764, startPoint y: 229, endPoint x: 760, endPoint y: 230, distance: 4.5
click at [764, 230] on link "Edit" at bounding box center [759, 230] width 70 height 11
type input "32.00"
type input "[DATE]"
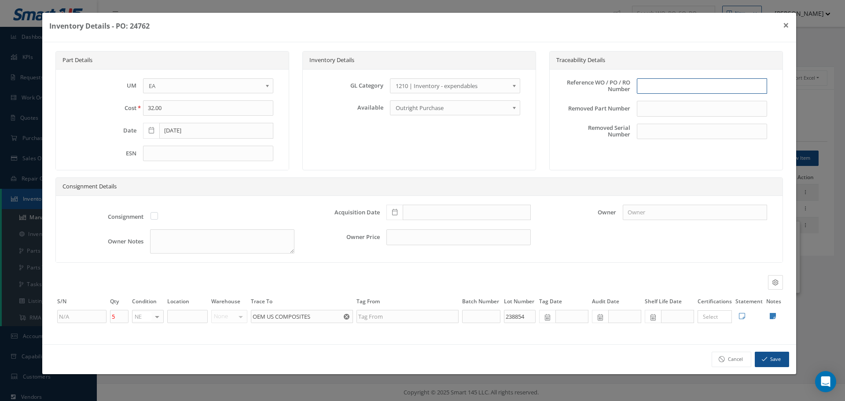
click at [651, 88] on input "text" at bounding box center [702, 86] width 130 height 16
type input "PO 24762"
click at [394, 212] on icon at bounding box center [394, 212] width 5 height 6
click at [408, 160] on td "22" at bounding box center [406, 159] width 13 height 13
type input "[DATE]"
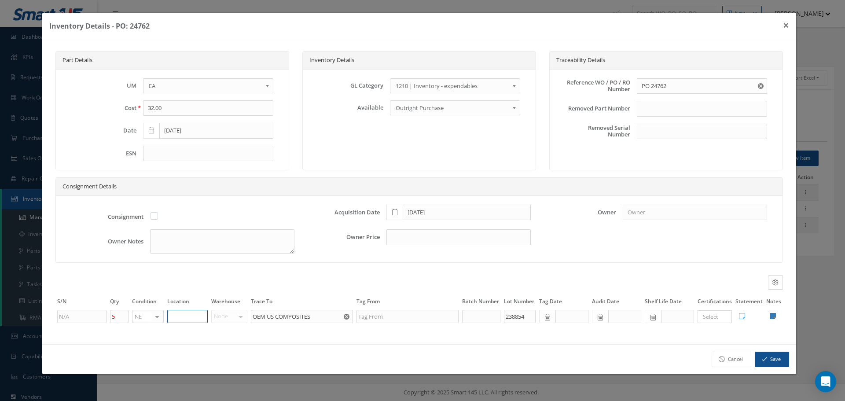
click at [175, 318] on input "text" at bounding box center [187, 316] width 40 height 13
type input "STOCKROOM"
click at [772, 316] on icon at bounding box center [773, 315] width 6 height 7
type textarea "TOOLING"
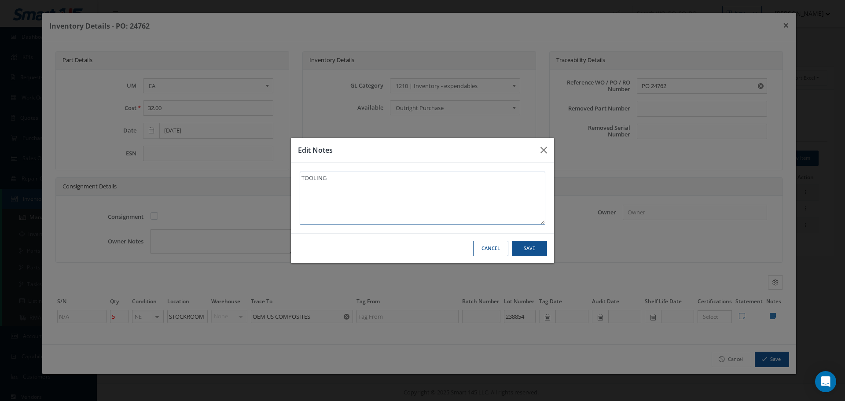
click at [380, 190] on textarea "TOOLING" at bounding box center [423, 198] width 246 height 53
type textarea "TOOLING"
type textarea "TOOLING *"
type textarea "TOOLING **"
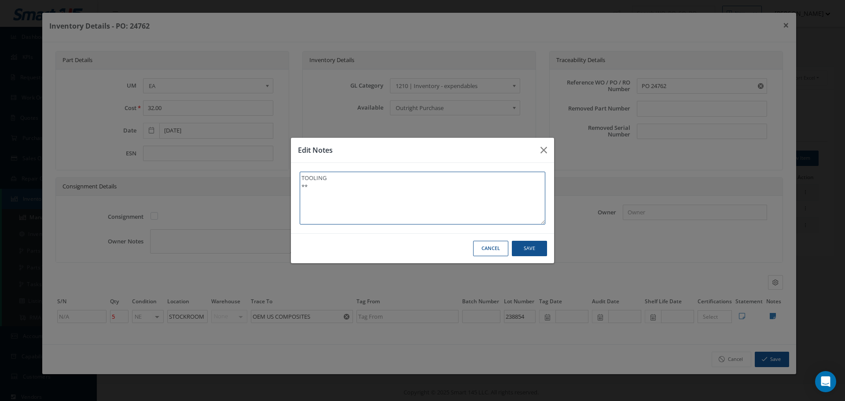
type textarea "TOOLING **"
type textarea "TOOLING ** R"
type textarea "TOOLING ** RE"
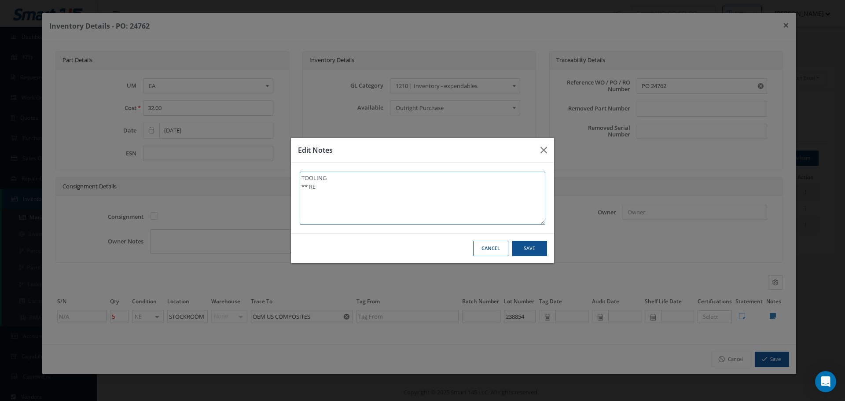
type textarea "TOOLING ** REC"
type textarea "TOOLING ** RECE"
type textarea "TOOLING ** RECEI"
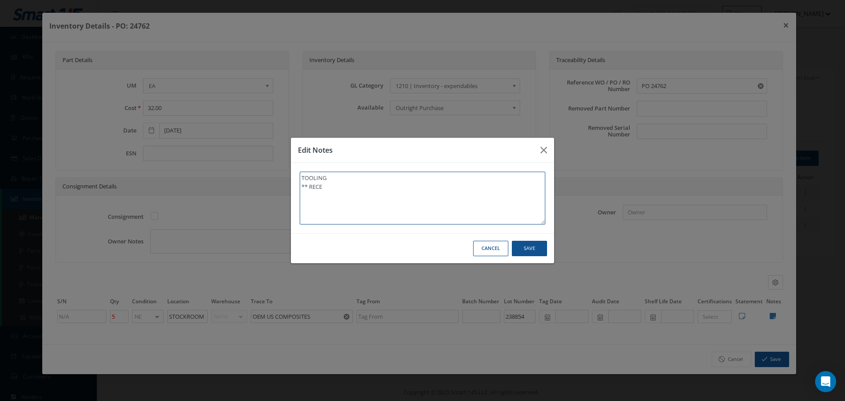
type textarea "TOOLING ** RECEI"
type textarea "TOOLING ** RECEIV"
type textarea "TOOLING ** RECEIVE"
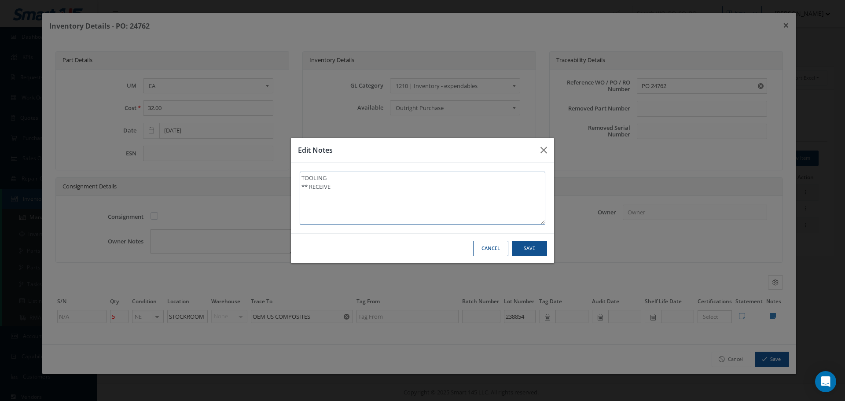
type textarea "TOOLING ** RECEIVED"
type textarea "TOOLING ** RECEIVED S"
type textarea "TOOLING ** RECEIVED ST"
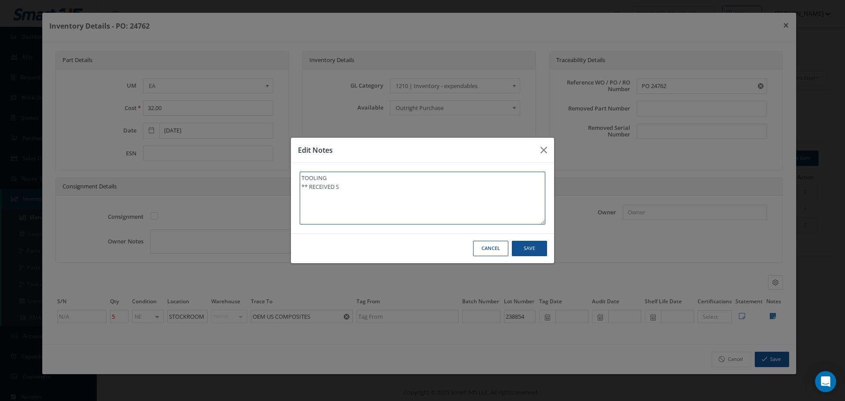
type textarea "TOOLING ** RECEIVED ST"
type textarea "TOOLING ** RECEIVED STO"
type textarea "TOOLING ** RECEIVED STOC"
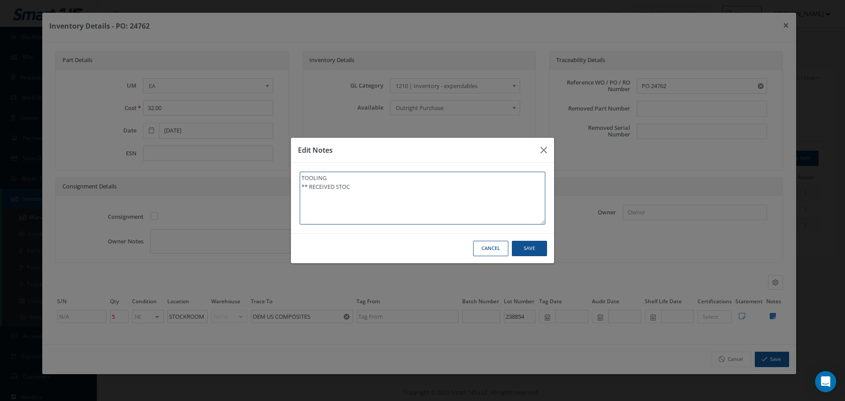
type textarea "TOOLING ** RECEIVED STOCK"
type textarea "TOOLING ** RECEIVED STOCK 0"
type textarea "TOOLING ** RECEIVED STOCK 09"
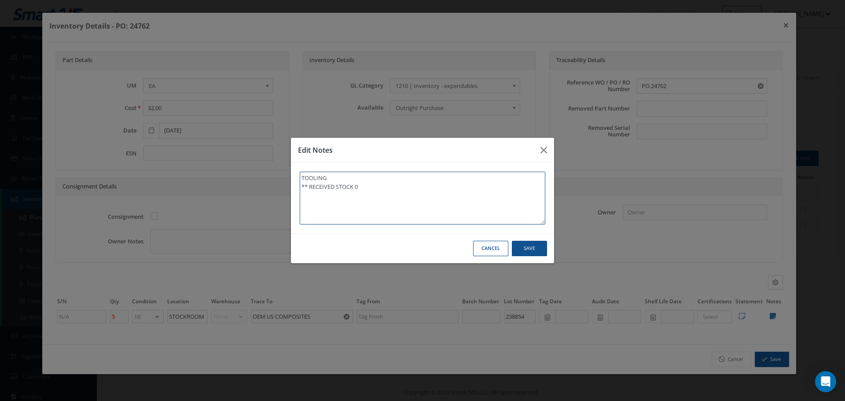
type textarea "TOOLING ** RECEIVED STOCK 09"
type textarea "TOOLING ** RECEIVED STOCK 09/"
type textarea "TOOLING ** RECEIVED STOCK 09/2"
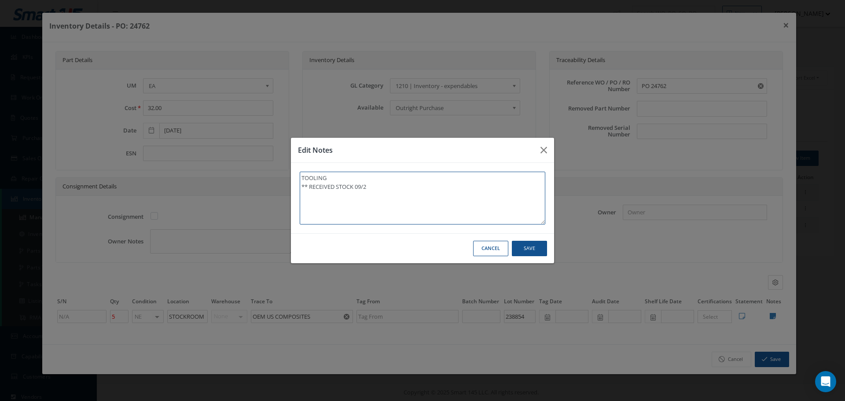
type textarea "TOOLING ** RECEIVED STOCK 09/23"
type textarea "TOOLING ** RECEIVED STOCK 09/23/"
type textarea "TOOLING ** RECEIVED STOCK 09/23/2"
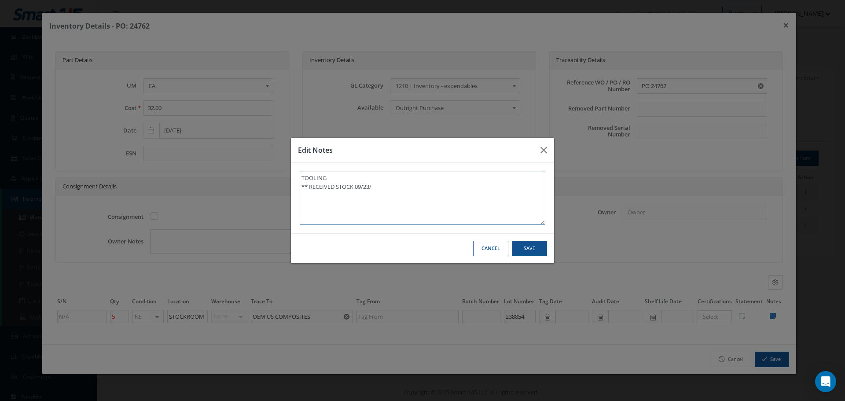
type textarea "TOOLING ** RECEIVED STOCK 09/23/2"
type textarea "TOOLING ** RECEIVED STOCK 09/23/20"
type textarea "TOOLING ** RECEIVED STOCK 09/23/202"
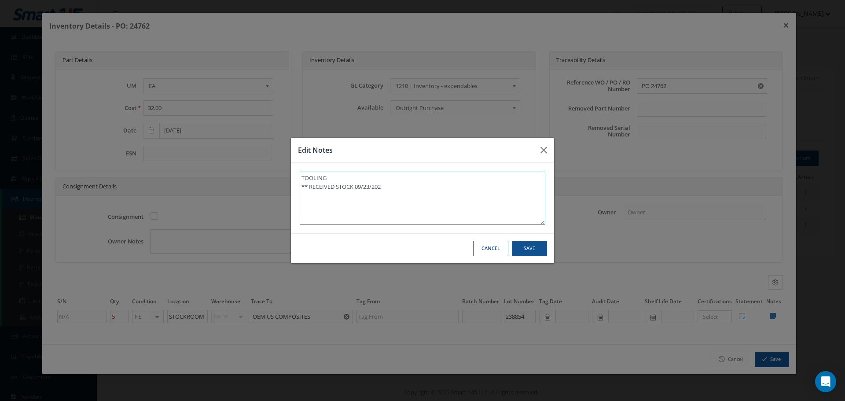
type textarea "TOOLING ** RECEIVED STOCK 09/23/2025"
type textarea "TOOLING ** RECEIVED STOCK 09/23/2025."
drag, startPoint x: 301, startPoint y: 188, endPoint x: 407, endPoint y: 187, distance: 106.1
click at [407, 187] on textarea "TOOLING ** RECEIVED STOCK 09/23/2025." at bounding box center [423, 198] width 246 height 53
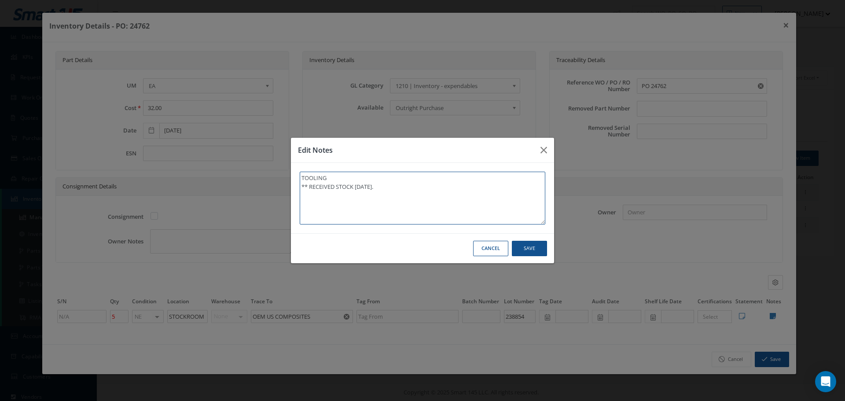
type textarea "TOOLING ** RECEIVED STOCK 09/23/2025."
click at [522, 248] on button "Save" at bounding box center [529, 248] width 35 height 15
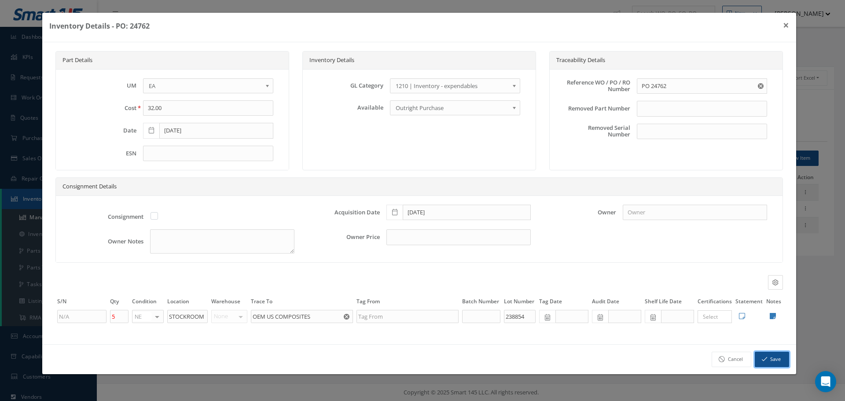
click at [775, 359] on button "Save" at bounding box center [772, 359] width 34 height 15
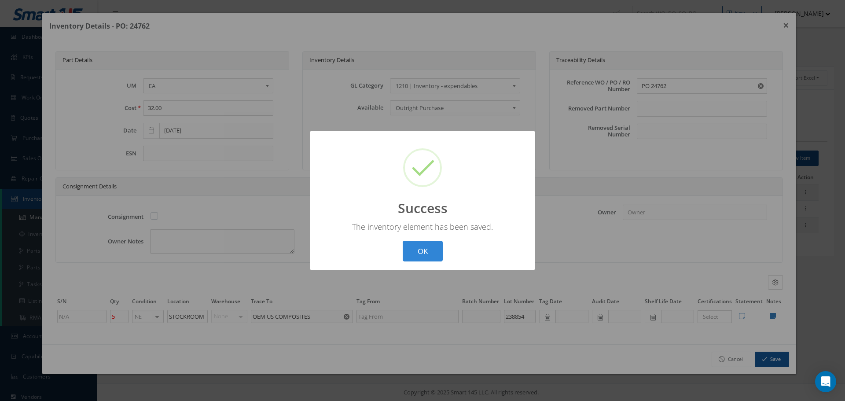
click at [439, 254] on button "OK" at bounding box center [423, 251] width 40 height 21
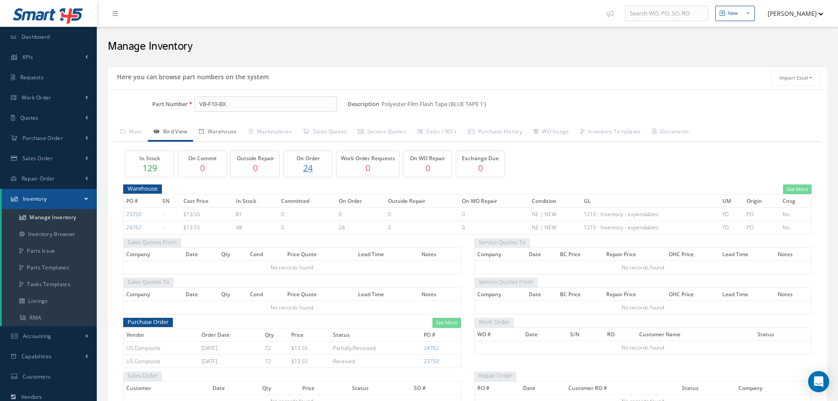
click at [228, 130] on link "Warehouse" at bounding box center [218, 132] width 50 height 18
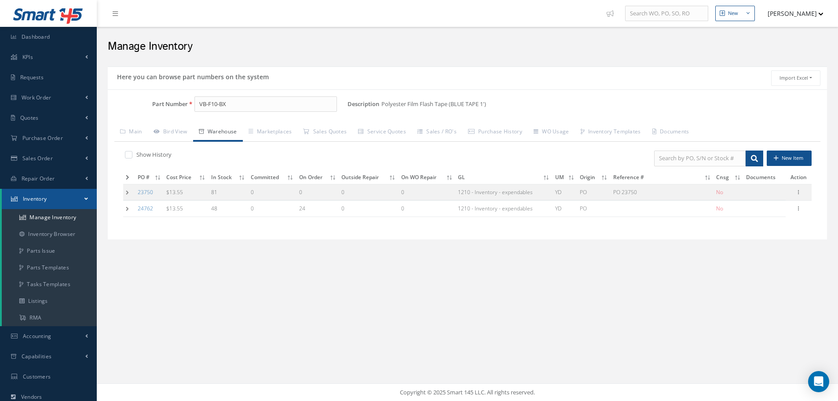
click at [130, 192] on td at bounding box center [129, 192] width 12 height 16
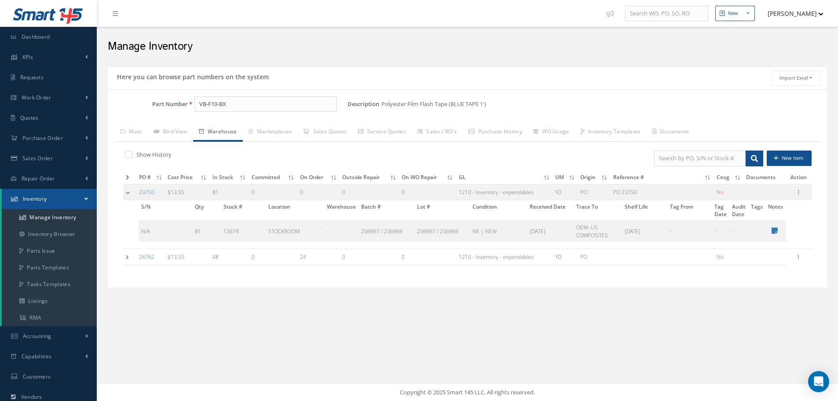
click at [128, 257] on td at bounding box center [129, 257] width 13 height 16
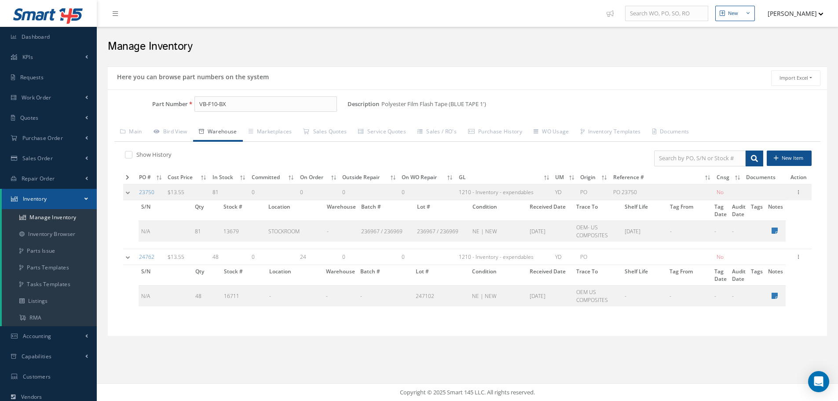
click at [130, 192] on td at bounding box center [129, 192] width 13 height 16
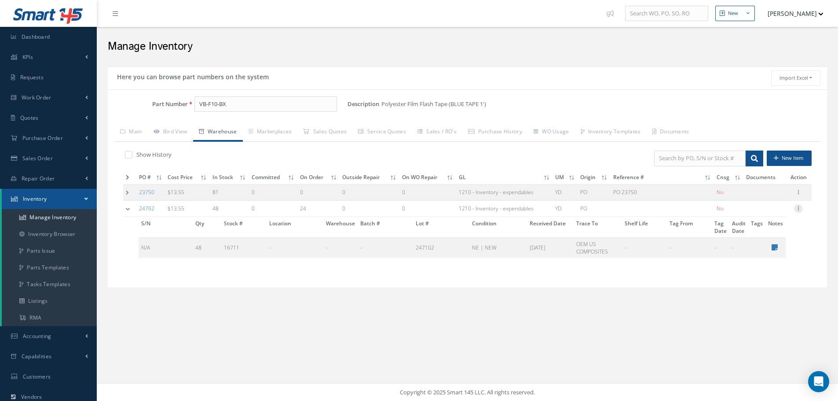
click at [799, 207] on icon at bounding box center [798, 207] width 9 height 7
click at [764, 212] on link "Edit" at bounding box center [759, 214] width 70 height 11
type input "13.55"
type input "[DATE]"
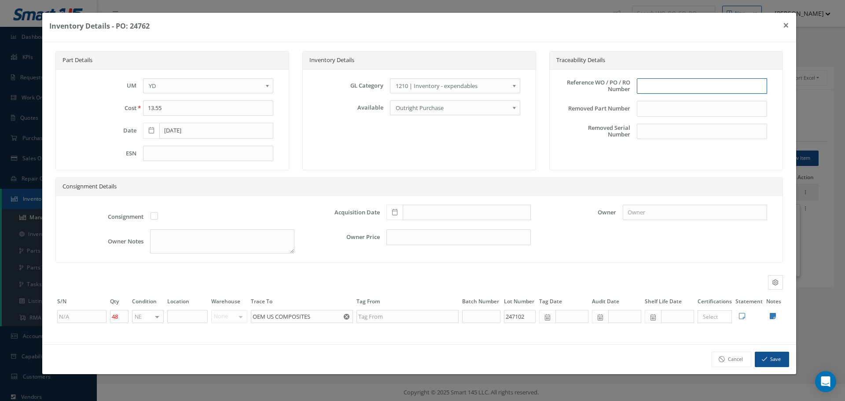
click at [665, 84] on input "text" at bounding box center [702, 86] width 130 height 16
type input "PO 24762"
click at [388, 214] on span at bounding box center [394, 213] width 16 height 16
click at [408, 159] on td "22" at bounding box center [406, 159] width 13 height 13
type input "[DATE]"
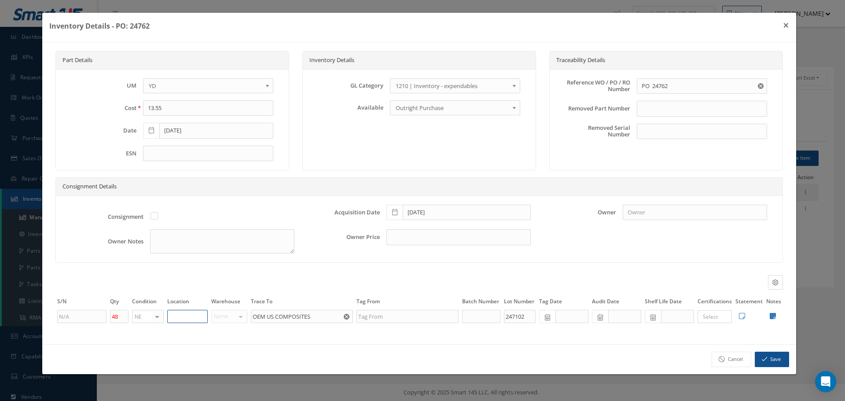
click at [186, 313] on input "text" at bounding box center [187, 316] width 40 height 13
type input "STOCK ROOM"
click at [774, 315] on icon at bounding box center [773, 315] width 6 height 7
type textarea "TOOLING"
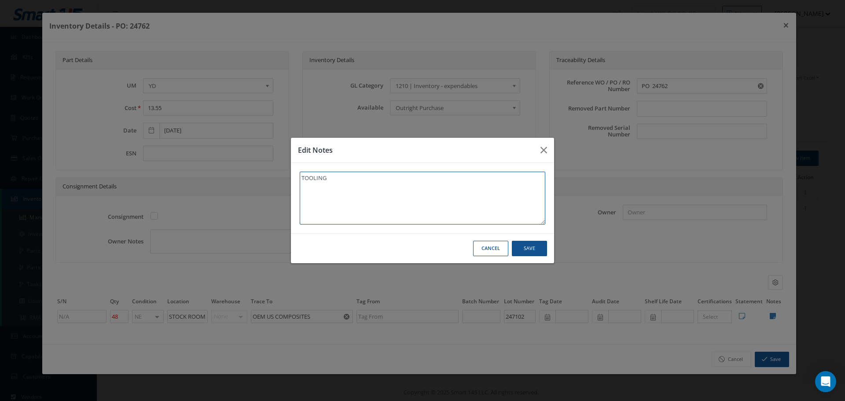
click at [351, 188] on textarea "TOOLING" at bounding box center [423, 198] width 246 height 53
type textarea "TOOLING"
paste textarea "** RECEIVED STOCK 09/23/2025."
type textarea "TOOLING ** RECEIVED STOCK 09/23/2025."
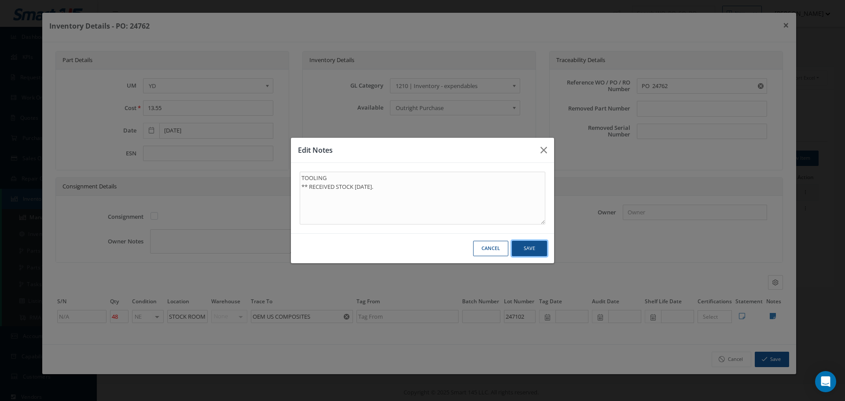
click at [532, 250] on button "Save" at bounding box center [529, 248] width 35 height 15
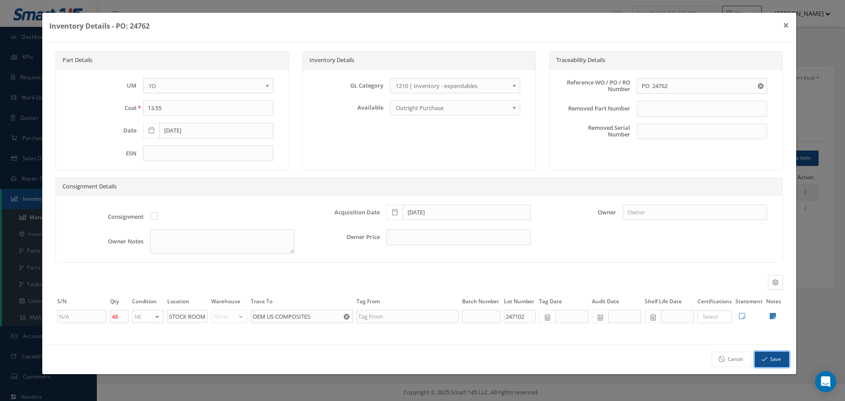
click at [773, 356] on button "Save" at bounding box center [772, 359] width 34 height 15
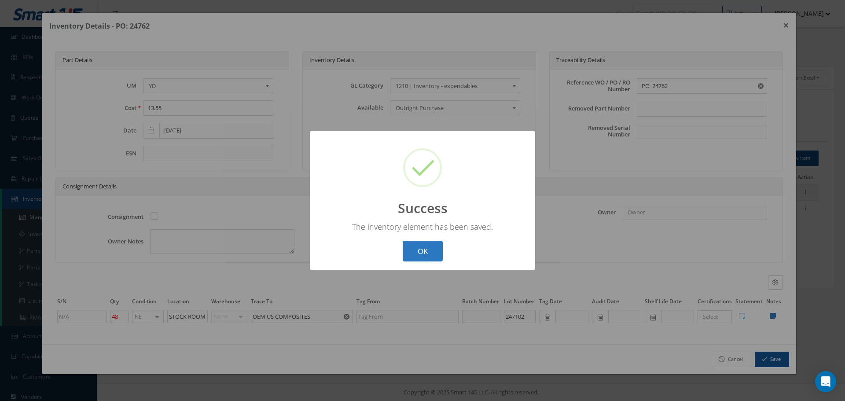
click at [420, 242] on button "OK" at bounding box center [423, 251] width 40 height 21
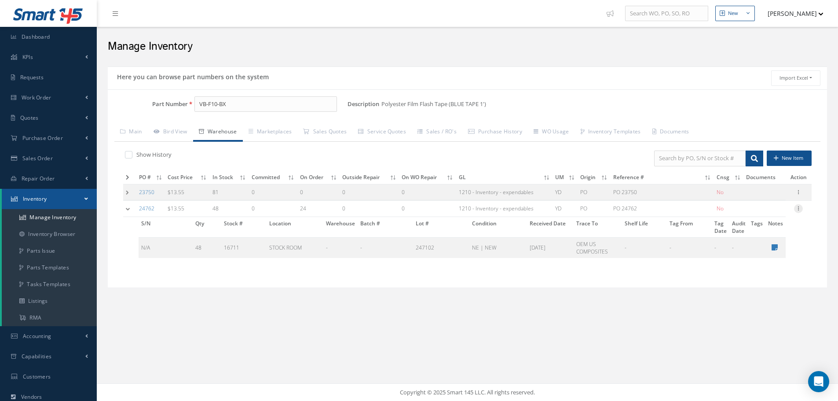
click at [800, 208] on icon at bounding box center [798, 207] width 9 height 7
click at [756, 244] on link "Label" at bounding box center [759, 243] width 70 height 11
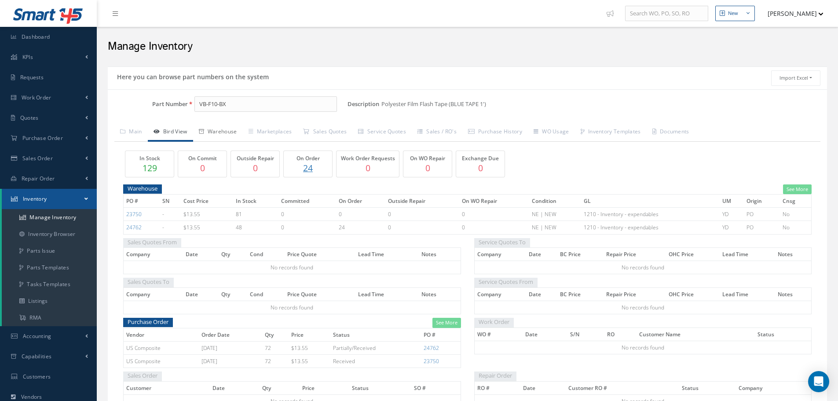
click at [224, 129] on link "Warehouse" at bounding box center [218, 132] width 50 height 18
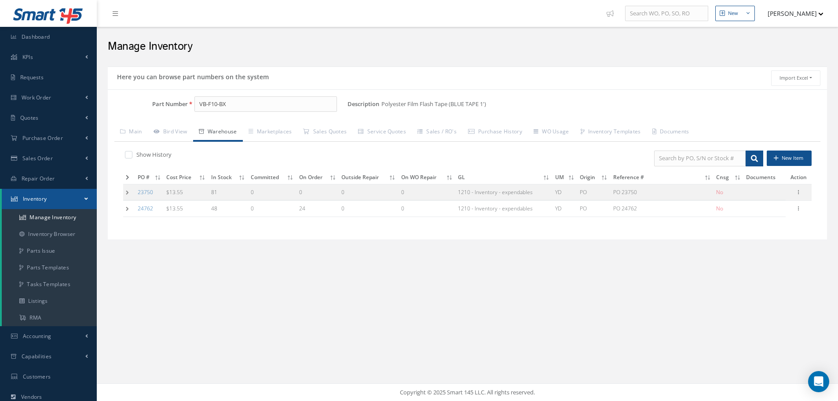
click at [129, 208] on td at bounding box center [129, 209] width 12 height 16
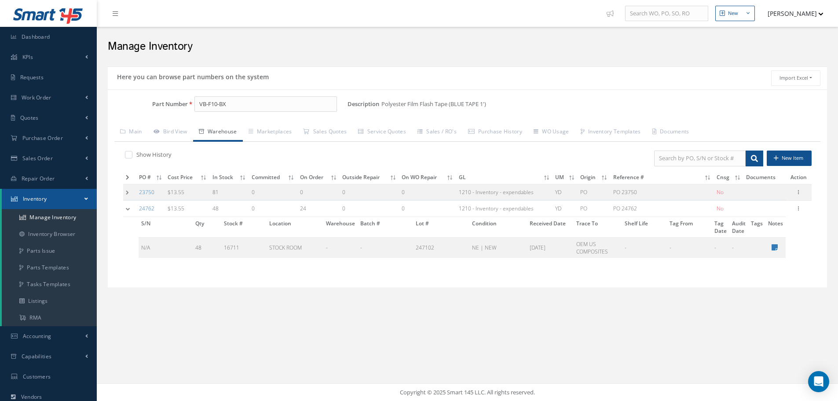
click at [129, 209] on td at bounding box center [129, 209] width 13 height 16
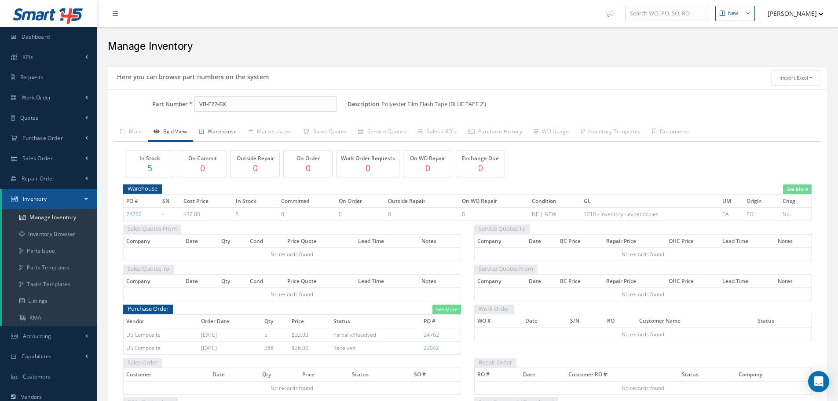
click at [230, 129] on link "Warehouse" at bounding box center [218, 132] width 50 height 18
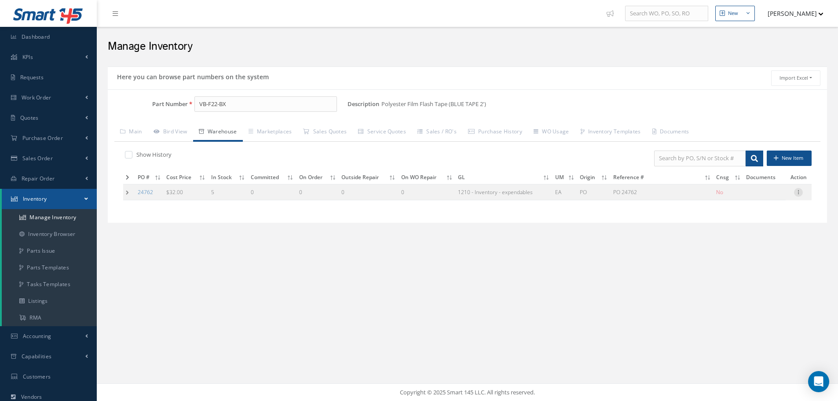
click at [799, 191] on icon at bounding box center [798, 191] width 9 height 7
click at [759, 228] on link "Label" at bounding box center [759, 227] width 70 height 11
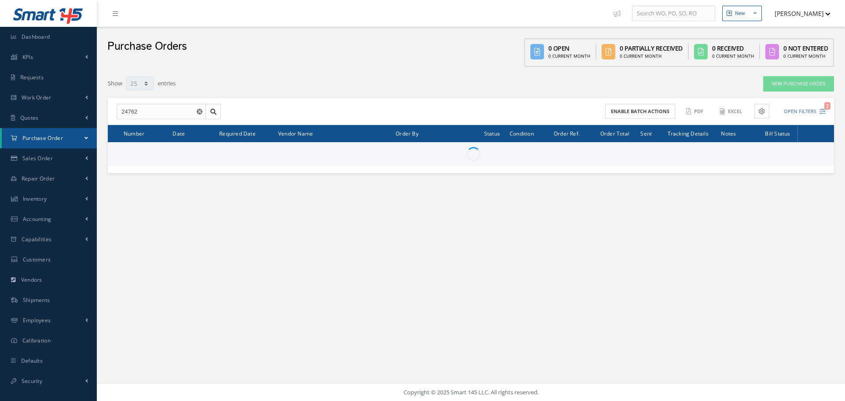
select select "25"
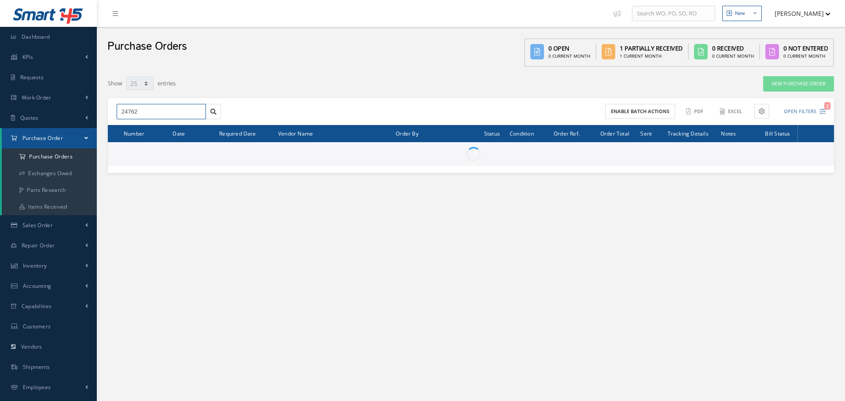
click at [149, 114] on input "24762" at bounding box center [161, 112] width 89 height 16
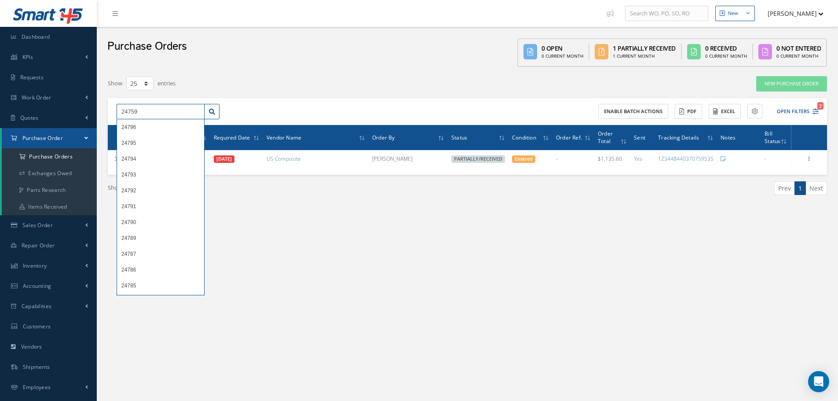
type input "24759"
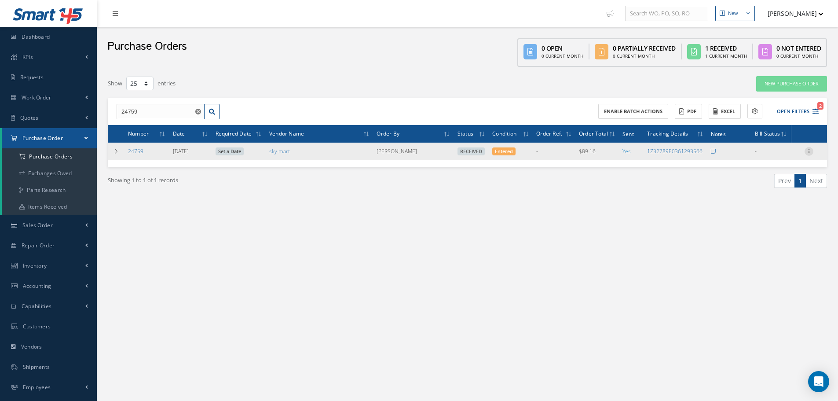
click at [811, 149] on icon at bounding box center [809, 150] width 9 height 7
click at [769, 158] on link "Receiving Details" at bounding box center [769, 156] width 70 height 11
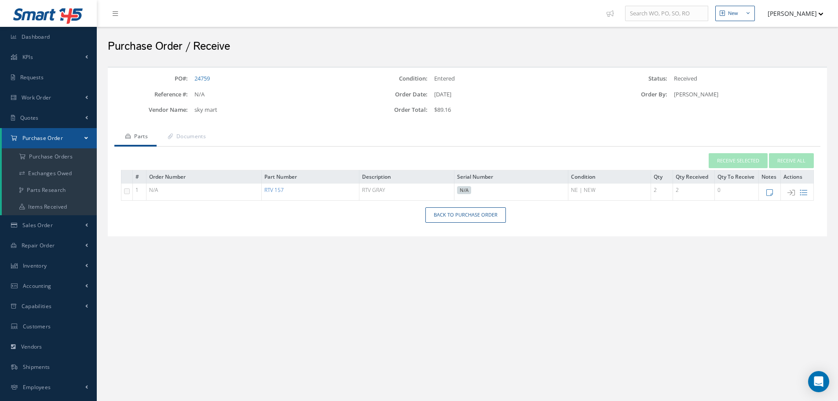
click at [275, 189] on link "RTV 157" at bounding box center [274, 189] width 19 height 7
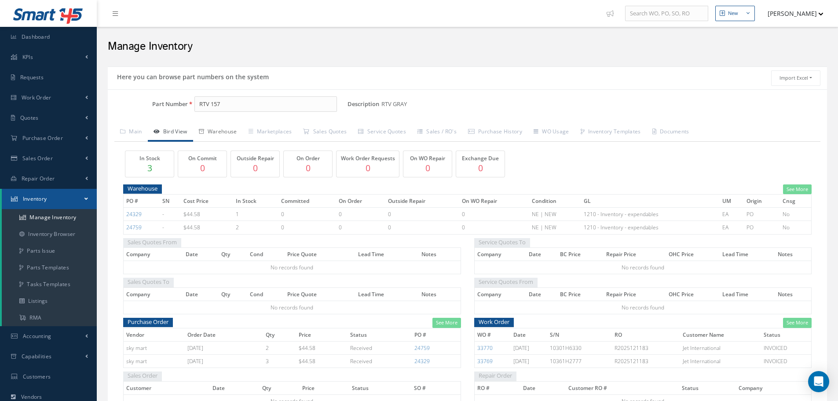
click at [225, 129] on link "Warehouse" at bounding box center [218, 132] width 50 height 18
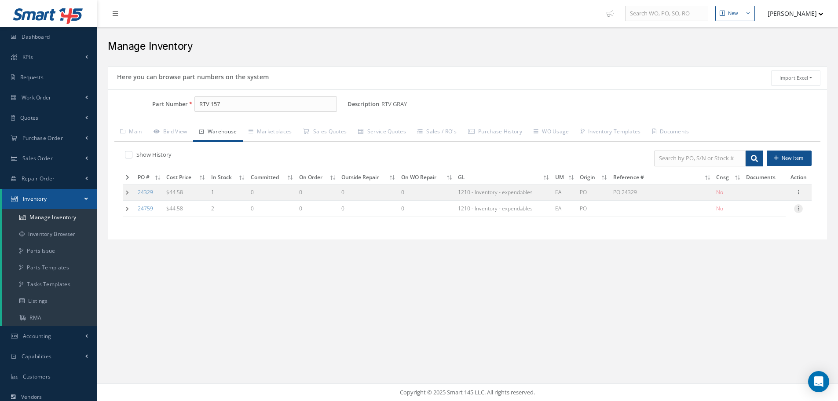
click at [798, 209] on icon at bounding box center [798, 207] width 9 height 7
click at [779, 212] on link "Edit" at bounding box center [759, 214] width 70 height 11
type input "44.58"
type input "09/22/2025"
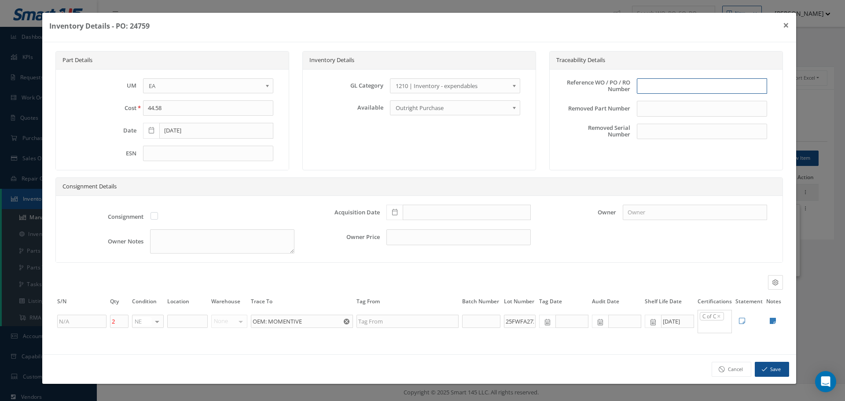
click at [661, 85] on input "text" at bounding box center [702, 86] width 130 height 16
type input "PO 24759"
click at [394, 212] on icon at bounding box center [394, 212] width 5 height 6
click at [405, 159] on td "22" at bounding box center [406, 159] width 13 height 13
type input "09/22/2025"
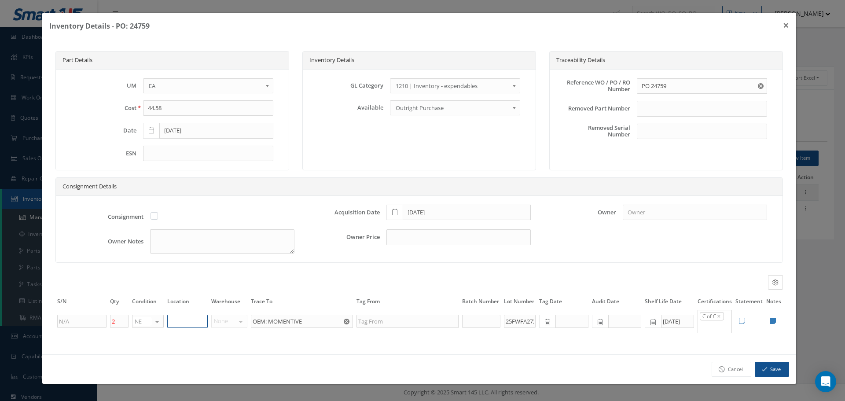
click at [187, 325] on input "text" at bounding box center [187, 321] width 40 height 13
click at [771, 321] on icon at bounding box center [773, 320] width 6 height 7
type textarea "SKYMART COC ASAP COC MOMENTIVE COC"
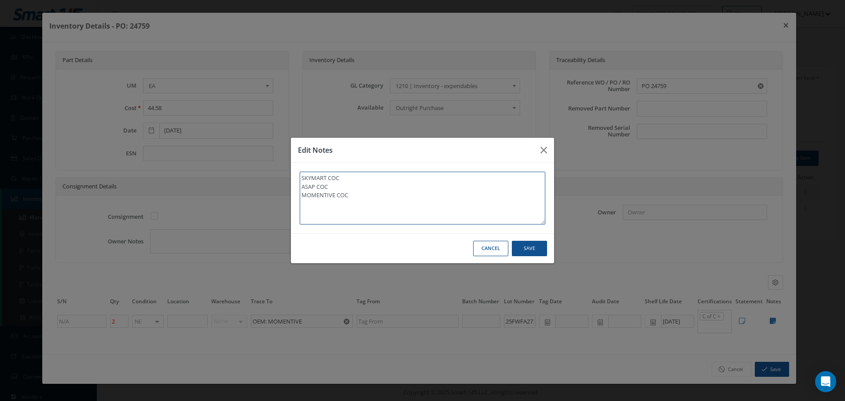
click at [384, 216] on textarea "SKYMART COC ASAP COC MOMENTIVE COC" at bounding box center [423, 198] width 246 height 53
type textarea "SKYMART COC ASAP COC MOMENTIVE COC"
paste textarea "** RECEIVED STOCK 09/23/2025."
type textarea "SKYMART COC ASAP COC MOMENTIVE COC ** RECEIVED STOCK 09/23/2025."
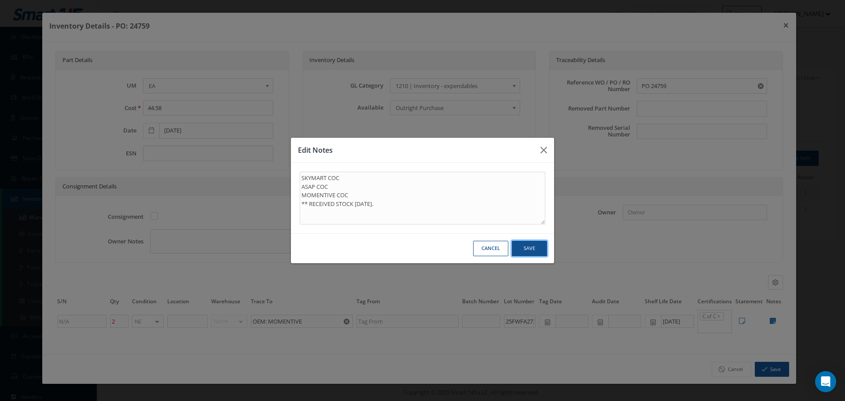
click at [537, 251] on button "Save" at bounding box center [529, 248] width 35 height 15
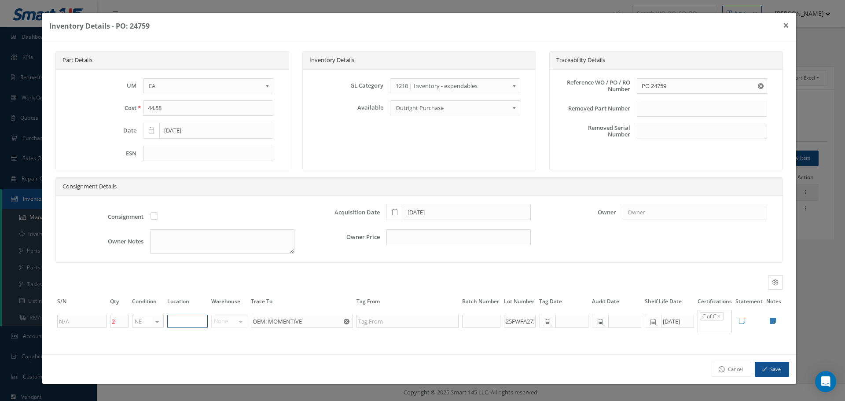
click at [184, 325] on input "text" at bounding box center [187, 321] width 40 height 13
click at [175, 323] on input "N35-1-" at bounding box center [187, 321] width 40 height 13
click at [195, 319] on input "N-35-1-" at bounding box center [187, 321] width 40 height 13
type input "N-35-1A"
click at [784, 368] on button "Save" at bounding box center [772, 369] width 34 height 15
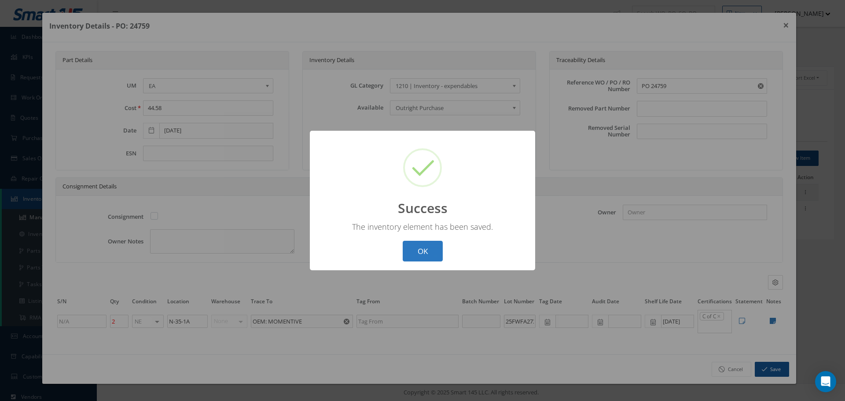
click at [434, 250] on button "OK" at bounding box center [423, 251] width 40 height 21
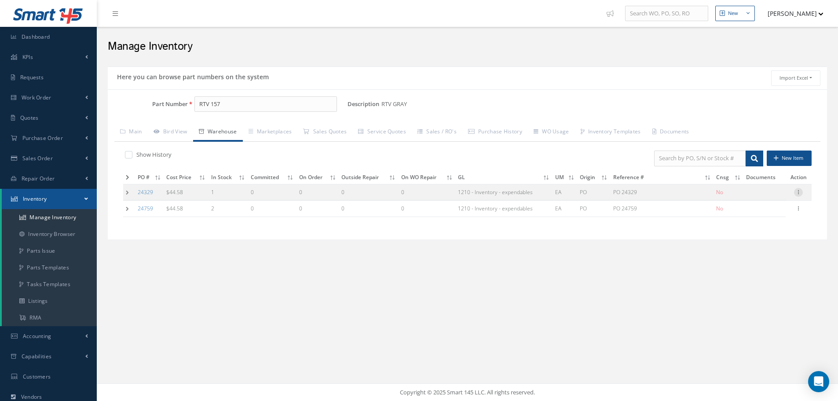
click at [799, 193] on icon at bounding box center [798, 191] width 9 height 7
click at [767, 197] on link "Edit" at bounding box center [759, 197] width 70 height 11
type input "04/07/2025"
type input "PO 24329"
type input "04/07/2025"
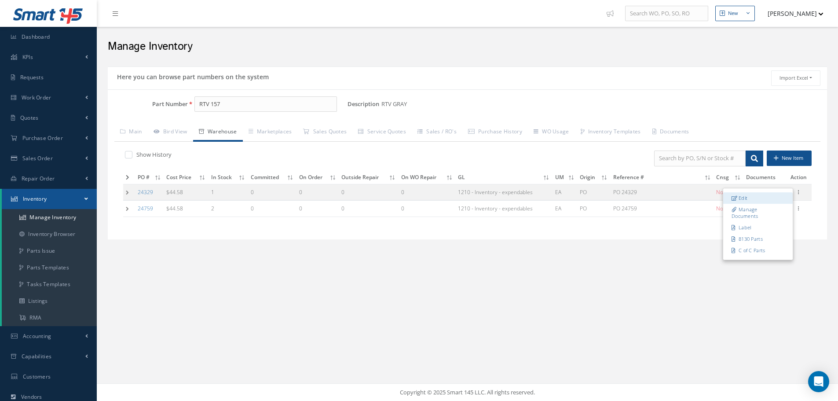
type input "1"
type input "NB-35-6"
type input "25CWFA268"
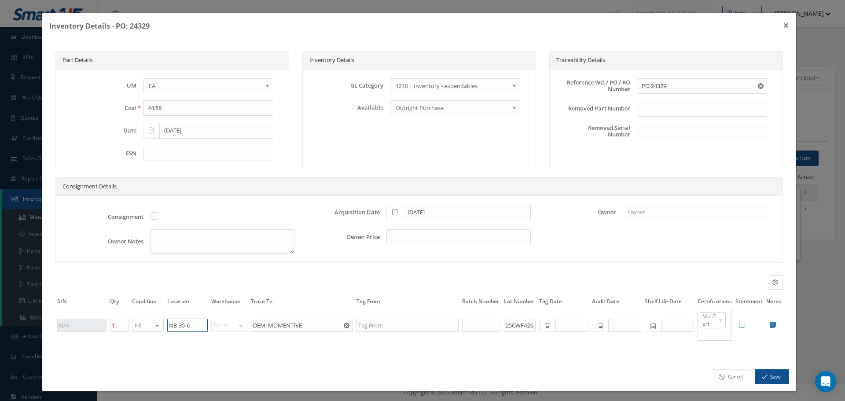
click at [194, 325] on input "NB-35-6" at bounding box center [187, 325] width 40 height 13
type input "NB-35-1A"
click at [767, 382] on button "Save" at bounding box center [772, 376] width 34 height 15
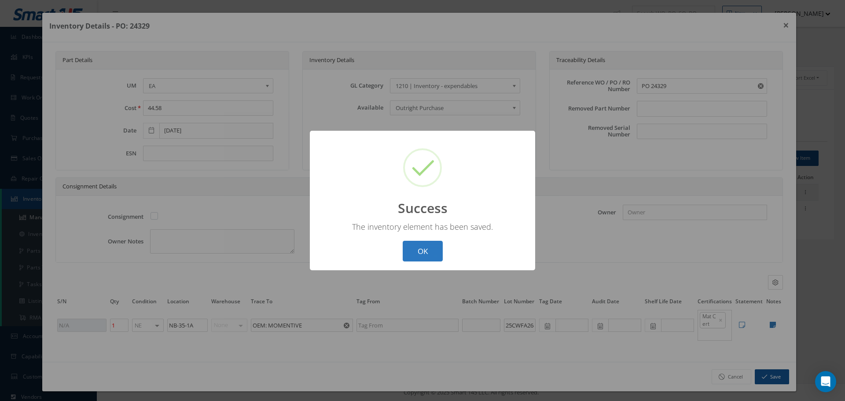
click at [408, 249] on button "OK" at bounding box center [423, 251] width 40 height 21
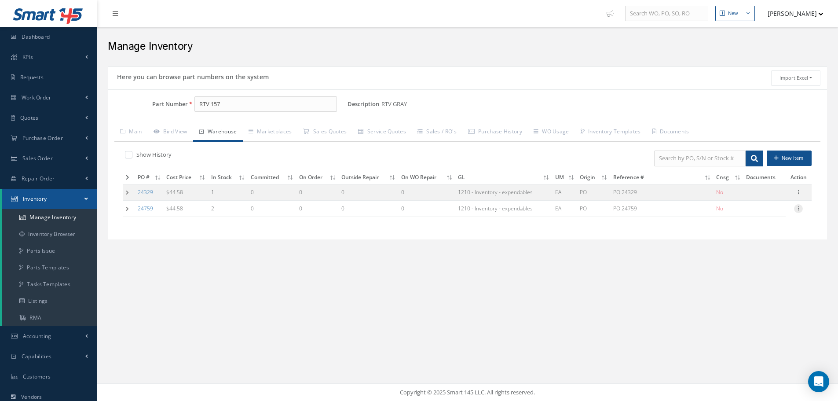
click at [799, 207] on icon at bounding box center [798, 207] width 9 height 7
click at [764, 209] on link "Edit" at bounding box center [759, 214] width 70 height 11
type input "[DATE]"
type input "PO 24759"
type input "[DATE]"
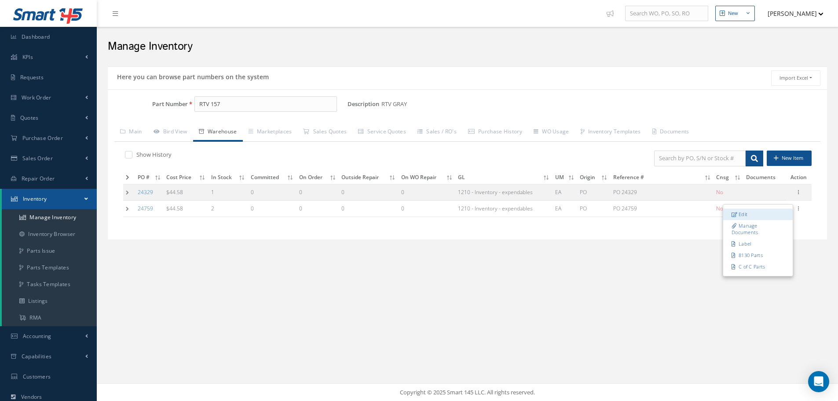
type input "2"
type input "N-35-1A"
type input "25FWFA273"
type input "01/04/2027"
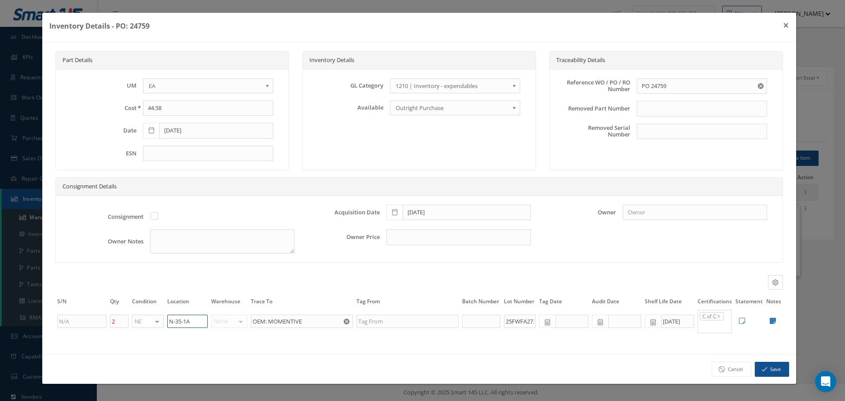
click at [175, 320] on input "N-35-1A" at bounding box center [187, 321] width 40 height 13
click at [173, 320] on input "N-35-1A" at bounding box center [187, 321] width 40 height 13
type input "NB-35-1A"
click at [772, 365] on button "Save" at bounding box center [772, 369] width 34 height 15
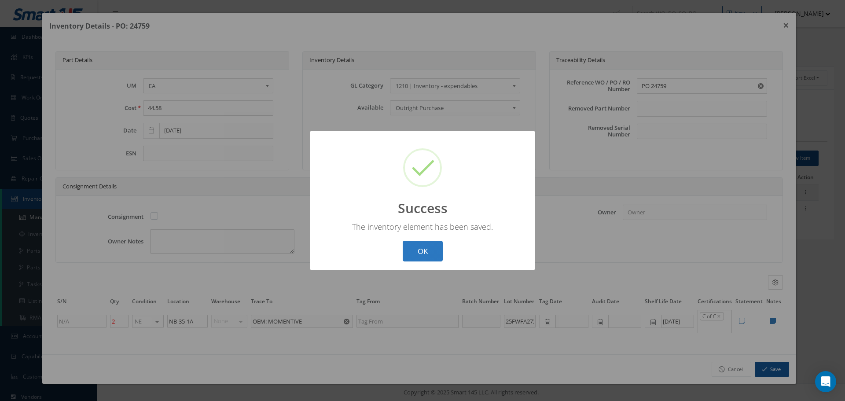
click at [422, 247] on button "OK" at bounding box center [423, 251] width 40 height 21
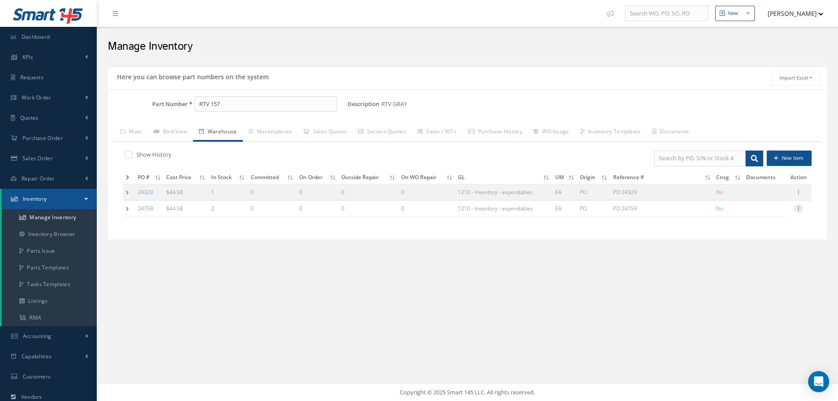
click at [800, 209] on icon at bounding box center [798, 207] width 9 height 7
click at [756, 244] on link "Label" at bounding box center [759, 243] width 70 height 11
click at [800, 193] on icon at bounding box center [798, 191] width 9 height 7
click at [747, 229] on link "Label" at bounding box center [759, 227] width 70 height 11
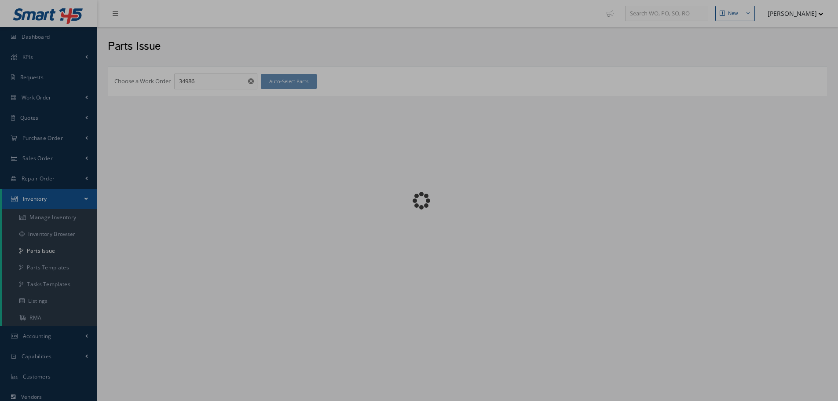
checkbox input "false"
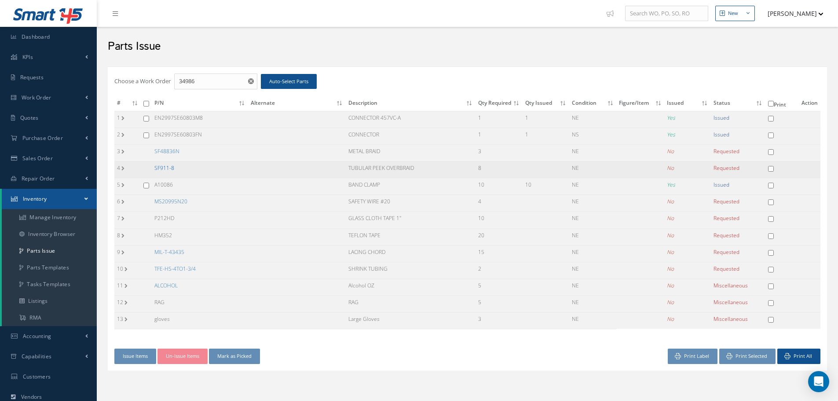
click at [156, 167] on link "SF911-8" at bounding box center [164, 167] width 20 height 7
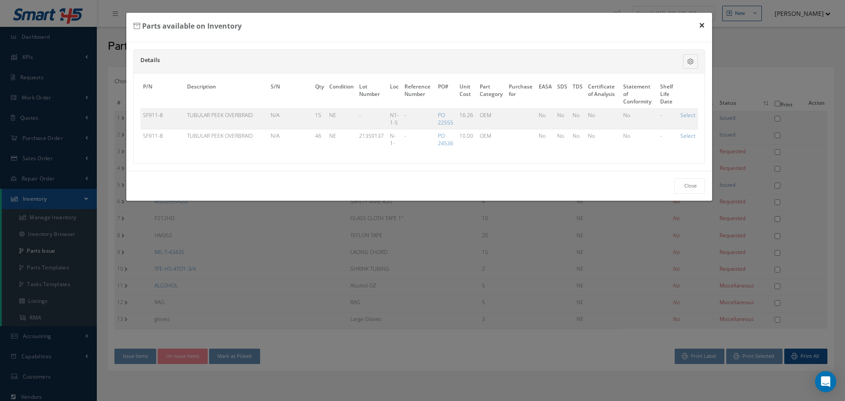
click at [698, 24] on button "×" at bounding box center [702, 25] width 20 height 25
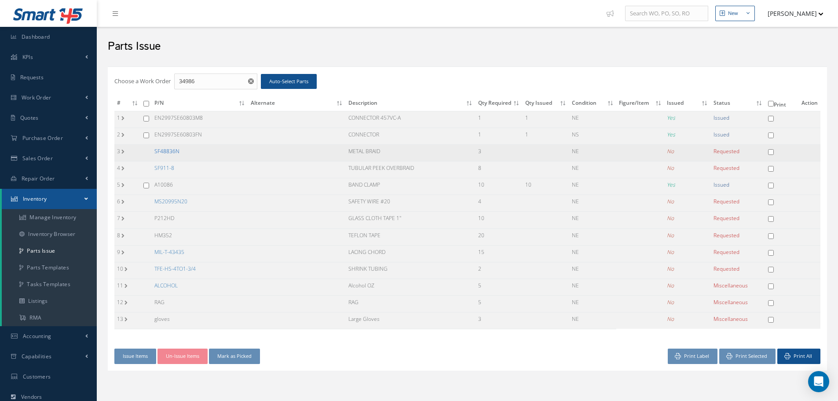
click at [165, 151] on link "SF48836N" at bounding box center [166, 150] width 25 height 7
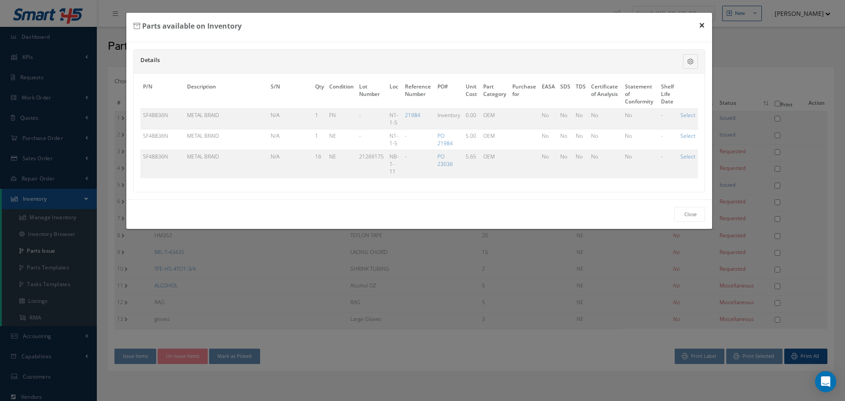
click at [704, 26] on button "×" at bounding box center [702, 25] width 20 height 25
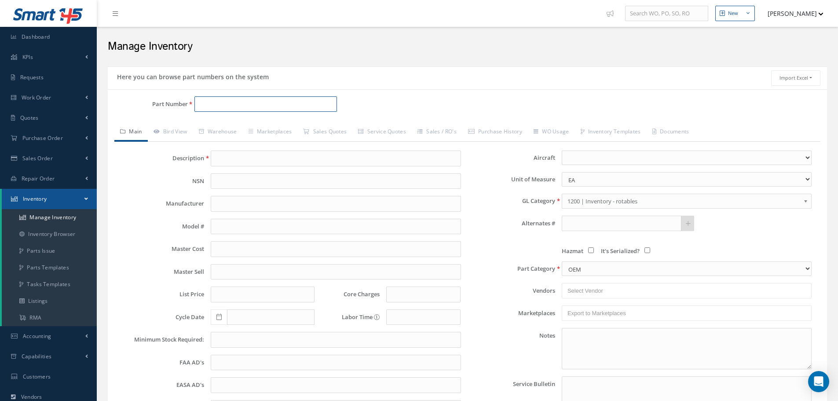
click at [231, 109] on input "Part Number" at bounding box center [266, 104] width 143 height 16
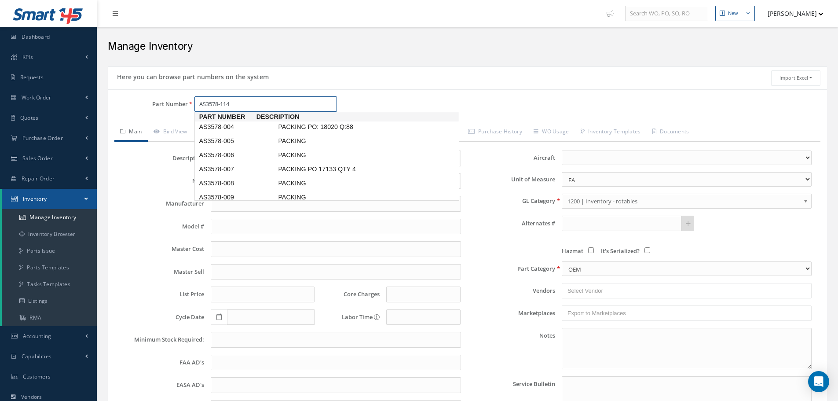
type input "AS3578-114"
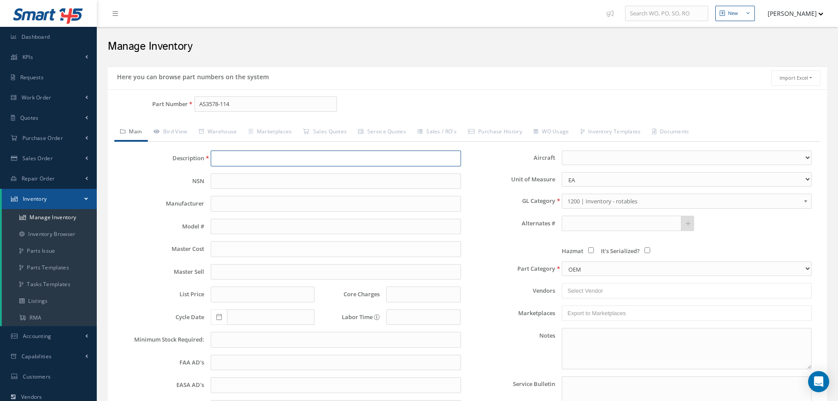
type input "PACKING"
type input "0.00"
click at [228, 133] on link "Warehouse" at bounding box center [218, 132] width 50 height 18
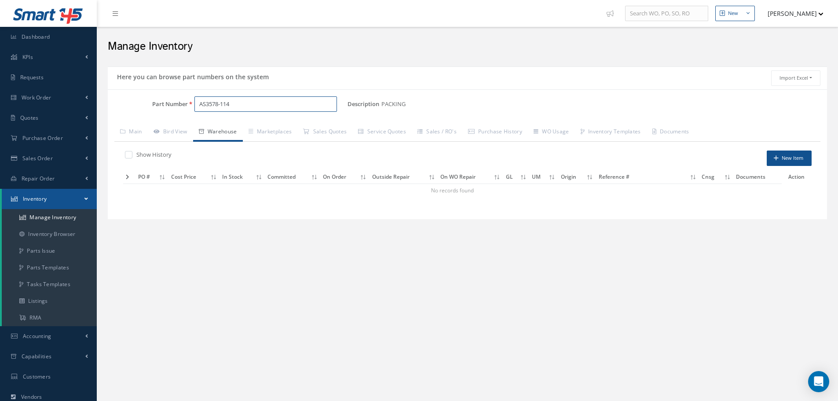
drag, startPoint x: 235, startPoint y: 107, endPoint x: 221, endPoint y: 72, distance: 37.3
click at [236, 107] on input "AS3578-114" at bounding box center [266, 104] width 143 height 16
type input "A"
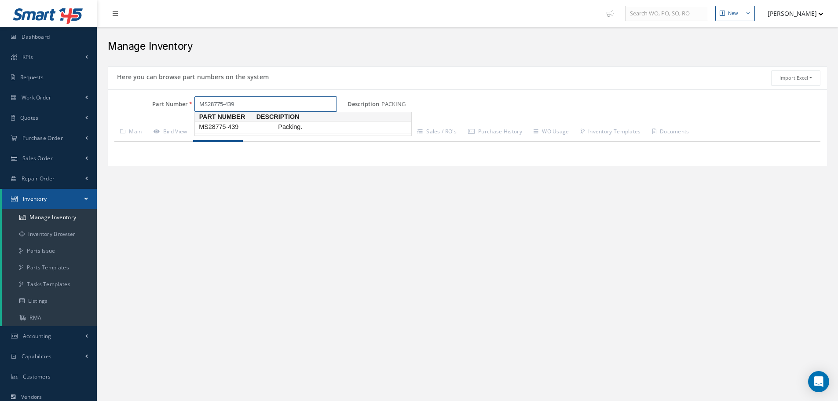
click at [198, 129] on span "MS28775-439" at bounding box center [236, 126] width 79 height 9
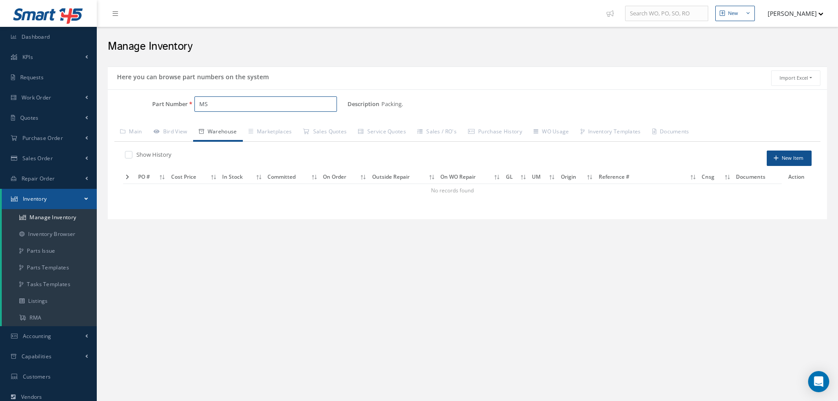
type input "M"
click at [213, 132] on span "69890-116" at bounding box center [236, 126] width 79 height 9
type input "6"
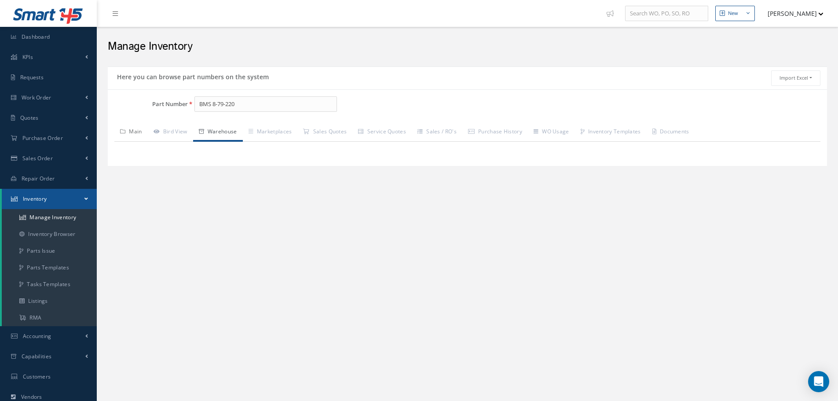
click at [137, 136] on link "Main" at bounding box center [130, 132] width 33 height 18
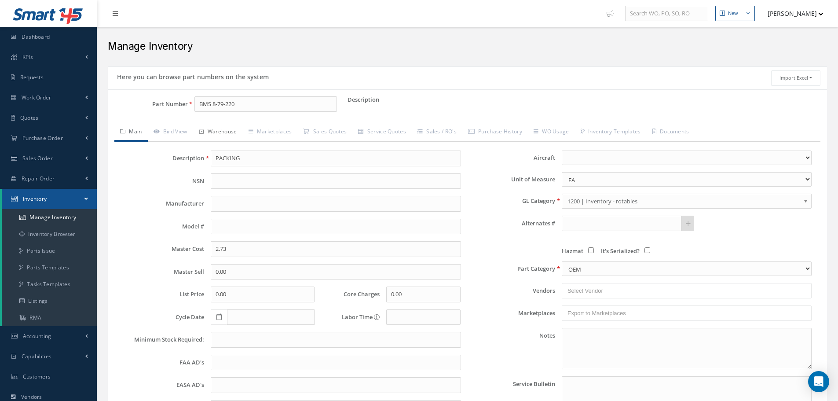
click at [225, 125] on link "Warehouse" at bounding box center [218, 132] width 50 height 18
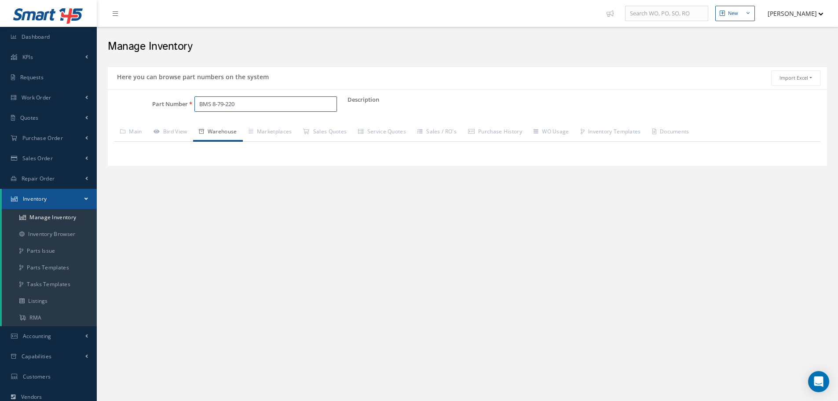
click at [253, 105] on input "BMS 8-79-220" at bounding box center [266, 104] width 143 height 16
click at [136, 135] on link "Main" at bounding box center [130, 132] width 33 height 18
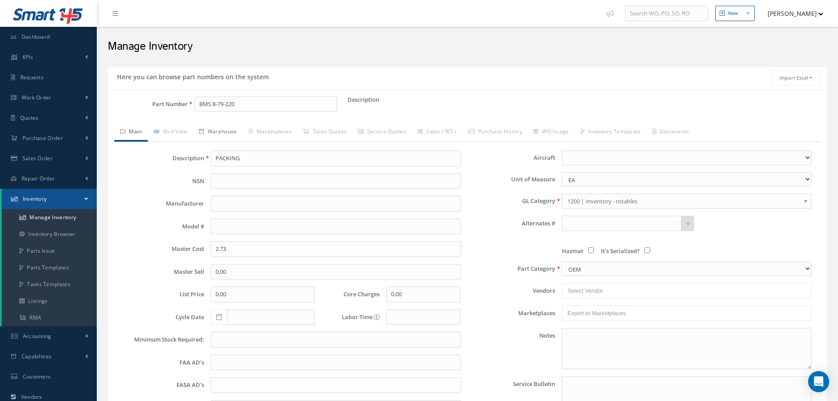
click at [231, 134] on link "Warehouse" at bounding box center [218, 132] width 50 height 18
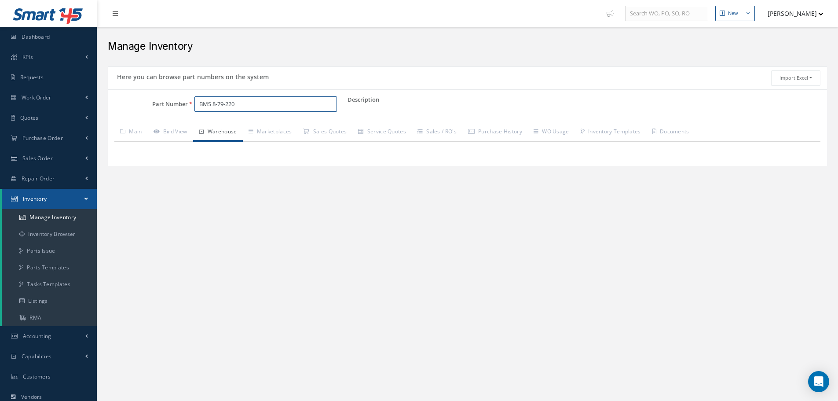
click at [241, 100] on input "BMS 8-79-220" at bounding box center [266, 104] width 143 height 16
type input "B"
type input "VB-F22-BX"
click at [227, 129] on span "VB-F22-BX" at bounding box center [236, 126] width 79 height 9
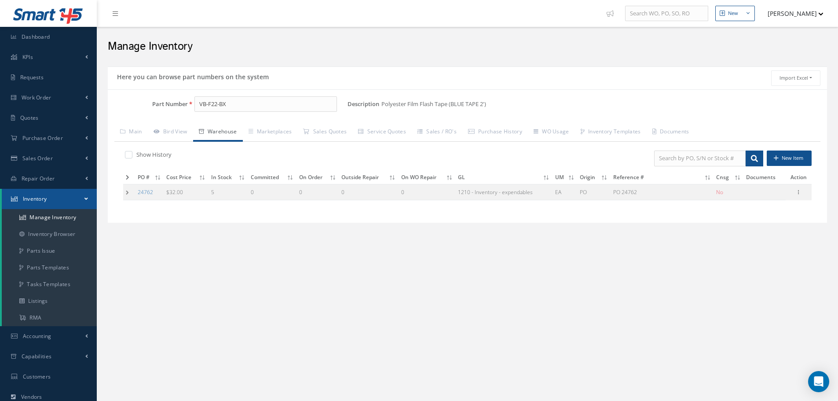
click at [124, 156] on div "Show History" at bounding box center [292, 156] width 338 height 10
click at [132, 156] on label at bounding box center [133, 155] width 2 height 8
click at [130, 156] on input "checkbox" at bounding box center [128, 156] width 6 height 6
checkbox input "true"
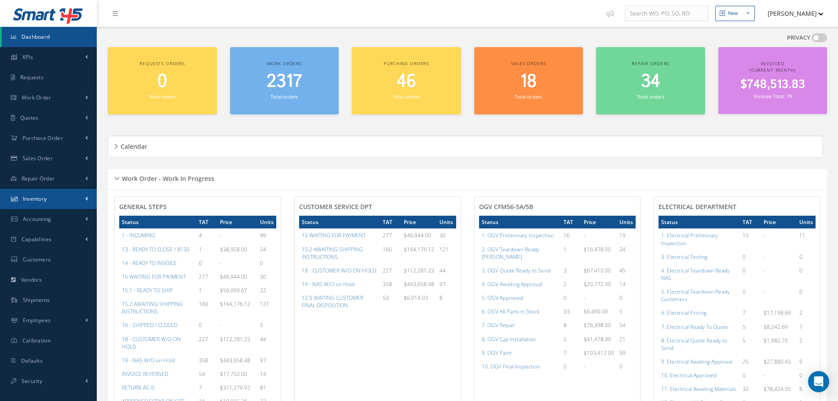
click at [49, 199] on link "Inventory" at bounding box center [48, 199] width 97 height 20
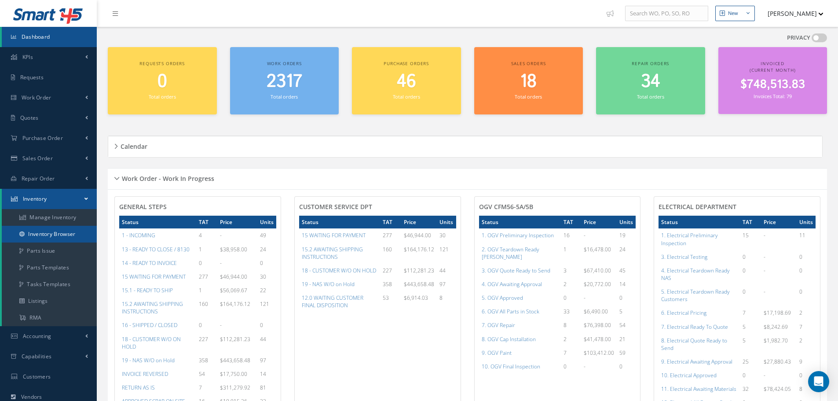
click at [55, 234] on link "Inventory Browser" at bounding box center [49, 234] width 95 height 17
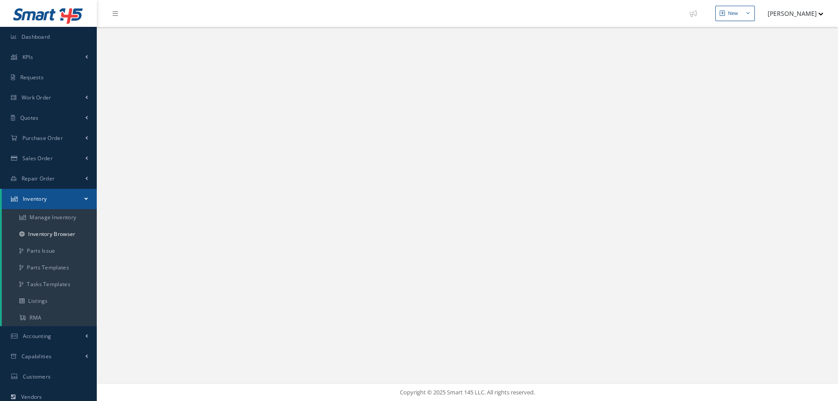
select select "25"
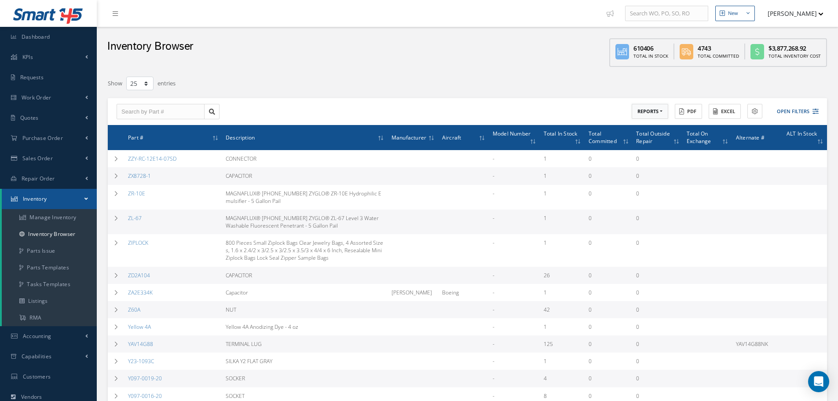
click at [662, 112] on button "REPORTS" at bounding box center [650, 111] width 37 height 15
click at [654, 125] on link "Shelf Life Due" at bounding box center [667, 126] width 70 height 12
click at [160, 111] on input "text" at bounding box center [161, 112] width 88 height 16
click at [154, 122] on div "BMS 8-79 220" at bounding box center [160, 127] width 87 height 16
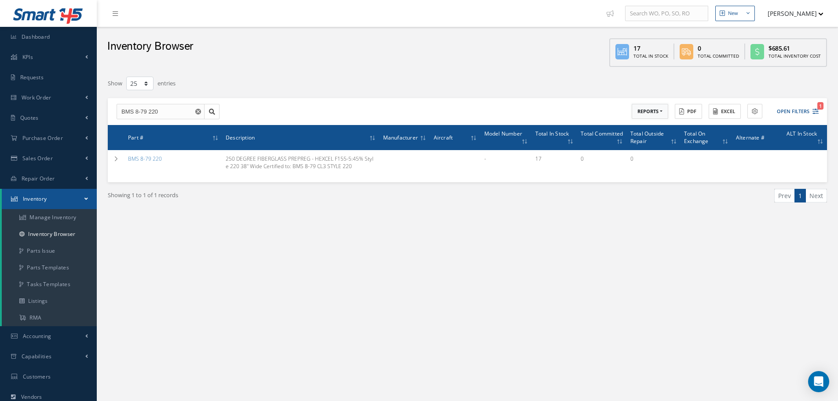
click at [663, 109] on button "REPORTS" at bounding box center [650, 111] width 37 height 15
click at [659, 128] on link "Shelf Life Due" at bounding box center [667, 126] width 70 height 12
click at [170, 117] on input "BMS 8-79 220" at bounding box center [161, 112] width 88 height 16
type input "B"
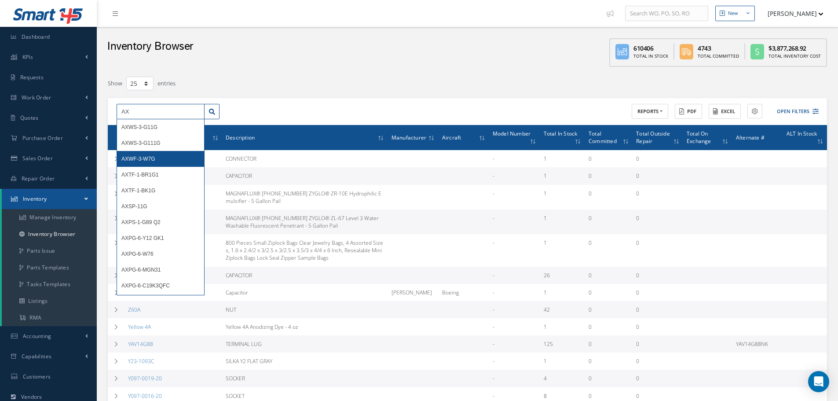
type input "AX"
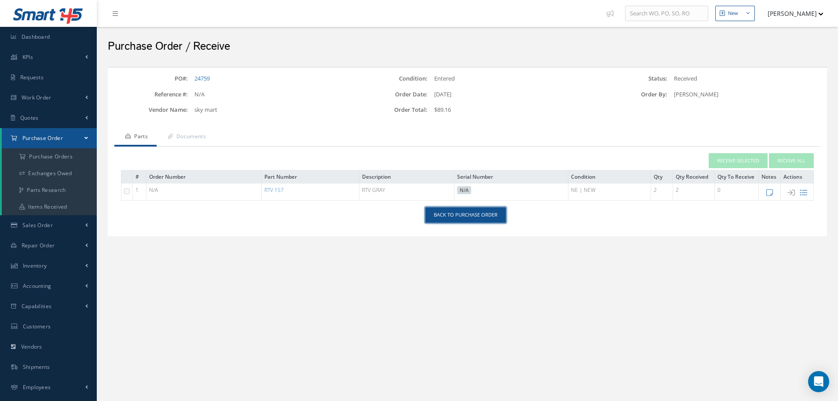
click at [468, 216] on link "Back to Purchase Order" at bounding box center [466, 214] width 81 height 15
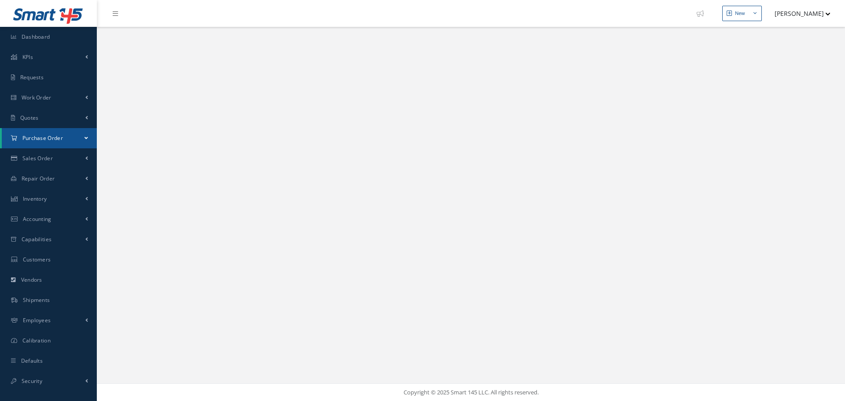
select select "25"
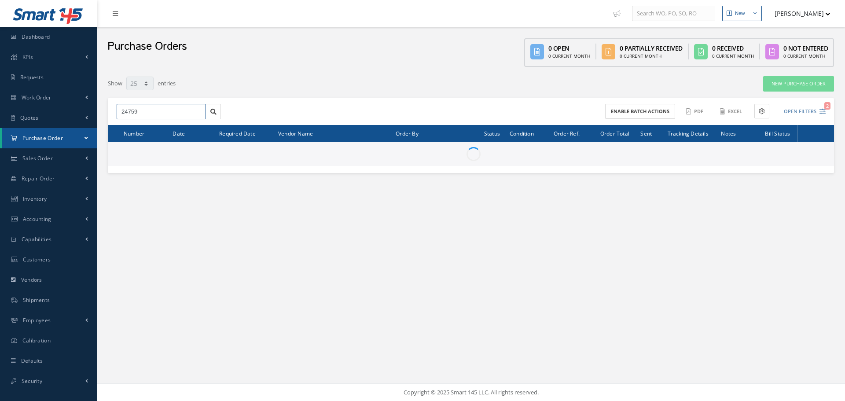
click at [156, 114] on input "24759" at bounding box center [161, 112] width 89 height 16
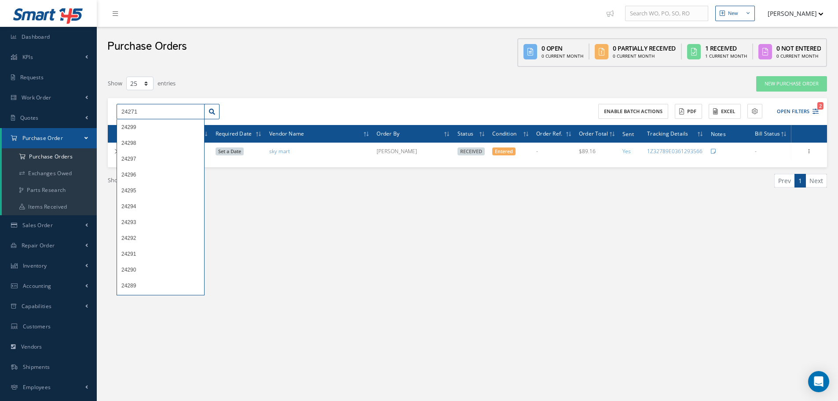
type input "24271"
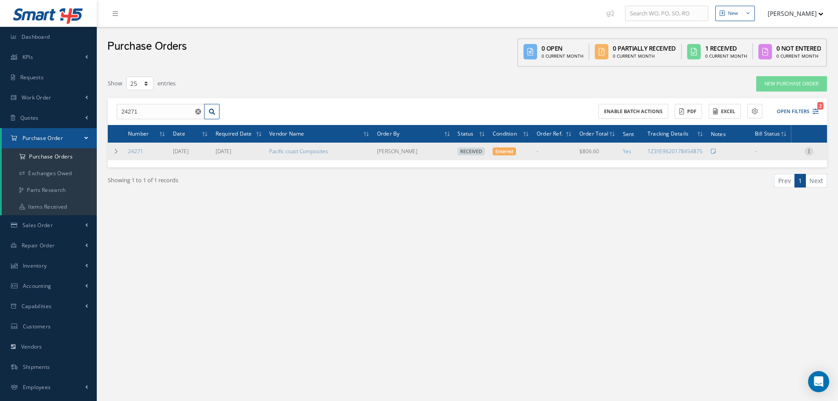
click at [809, 151] on icon at bounding box center [809, 150] width 9 height 7
click at [775, 156] on link "Receiving Details" at bounding box center [769, 156] width 70 height 11
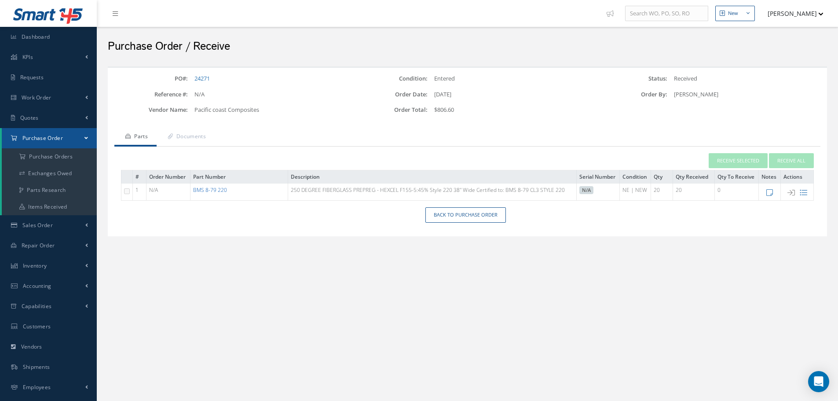
click at [215, 188] on link "BMS 8-79 220" at bounding box center [210, 189] width 34 height 7
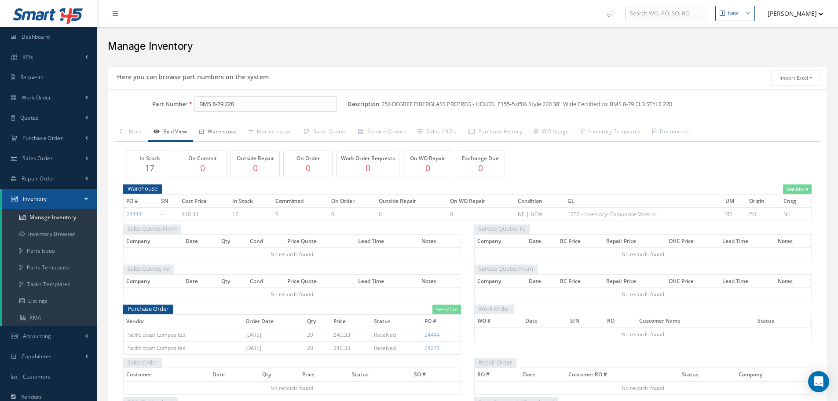
click at [233, 132] on link "Warehouse" at bounding box center [218, 132] width 50 height 18
